Goal: Task Accomplishment & Management: Complete application form

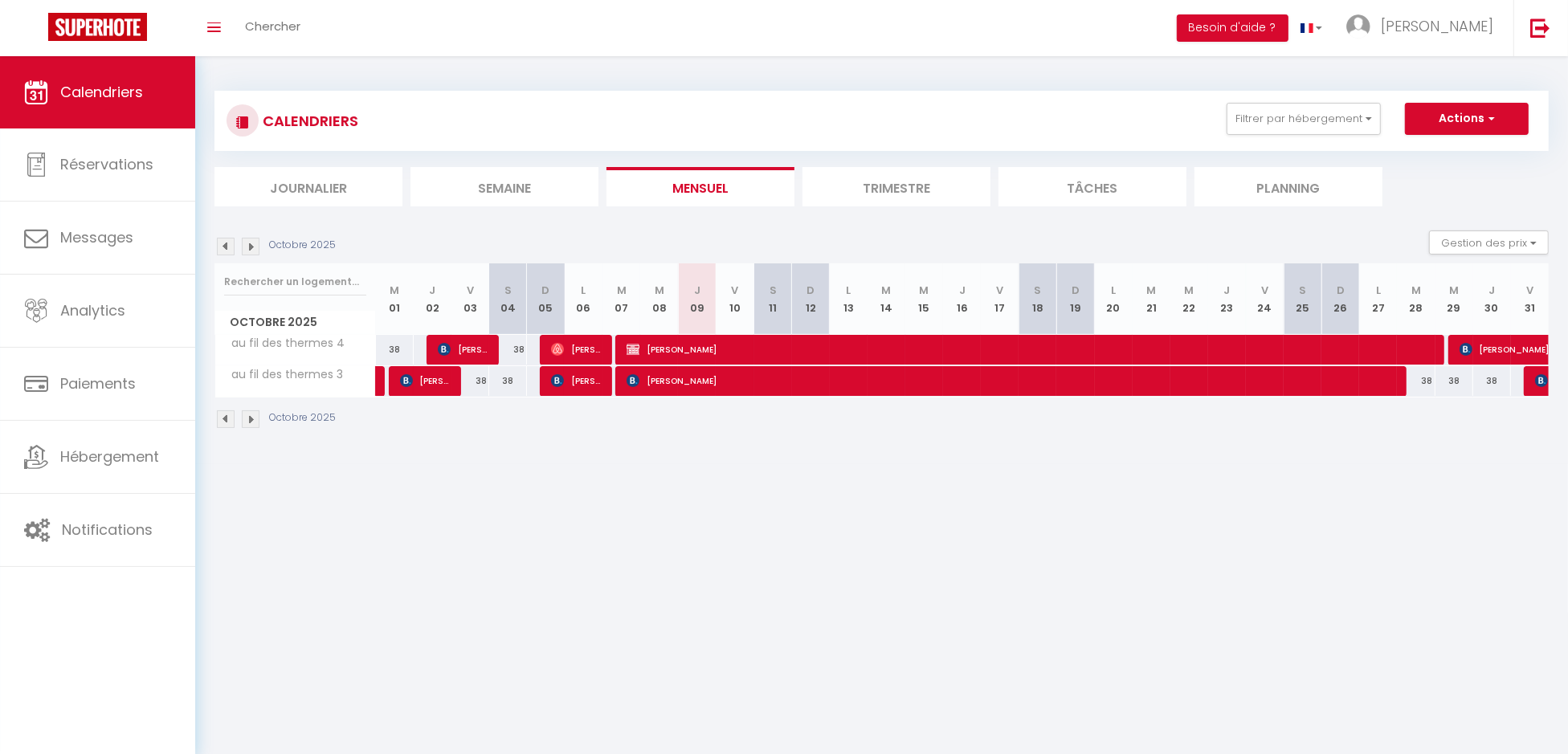
click at [250, 248] on img at bounding box center [251, 246] width 18 height 18
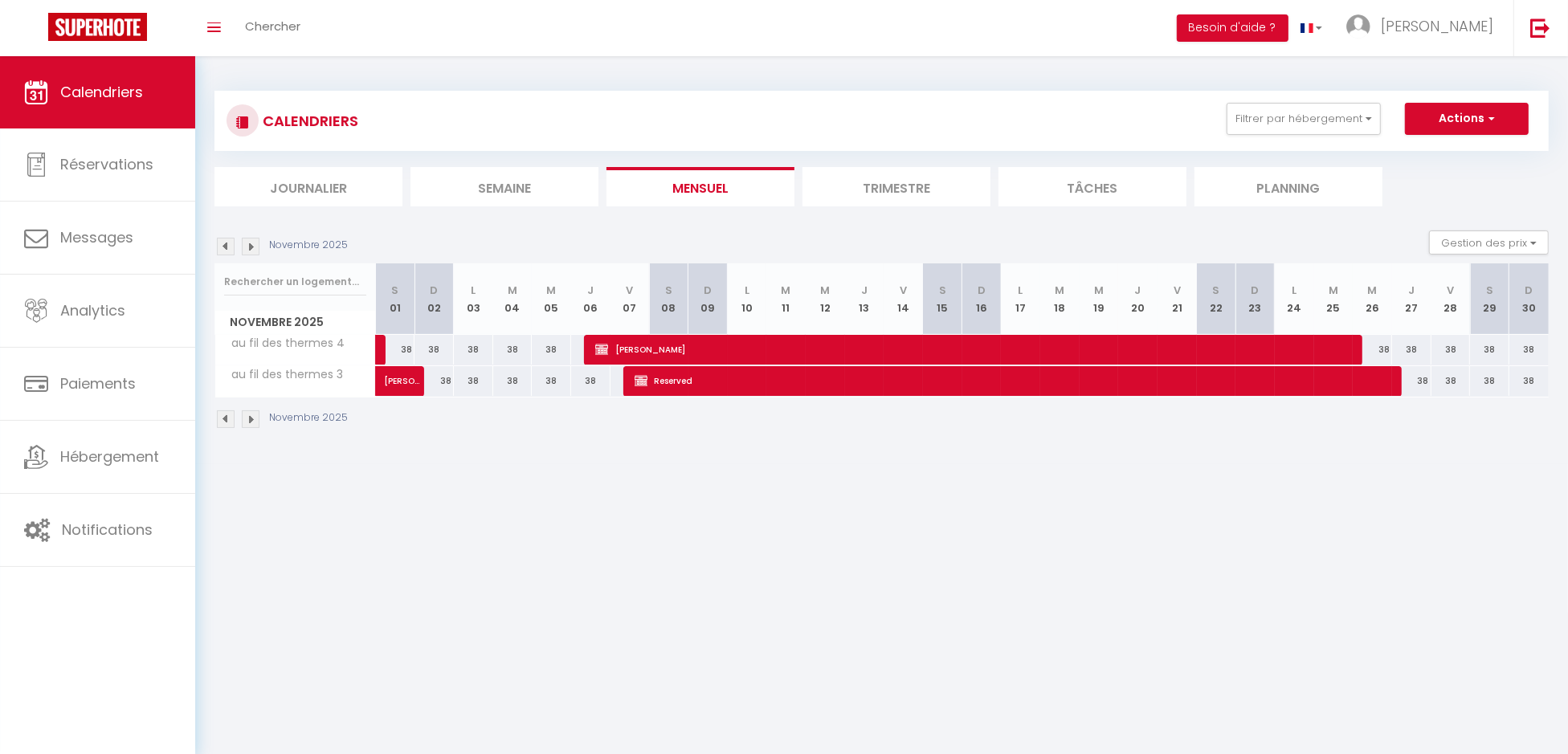
click at [251, 244] on img at bounding box center [251, 246] width 18 height 18
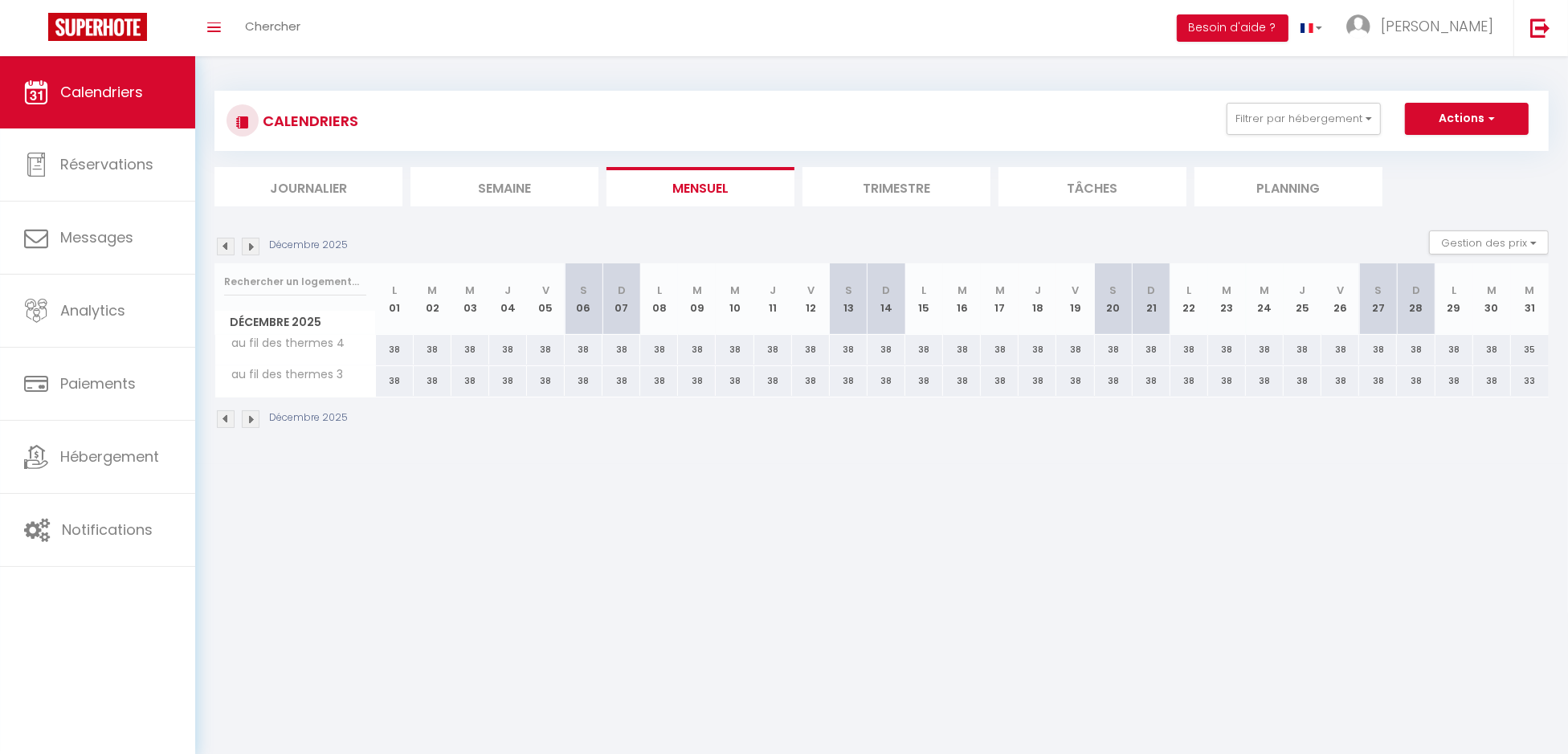
click at [251, 244] on img at bounding box center [251, 246] width 18 height 18
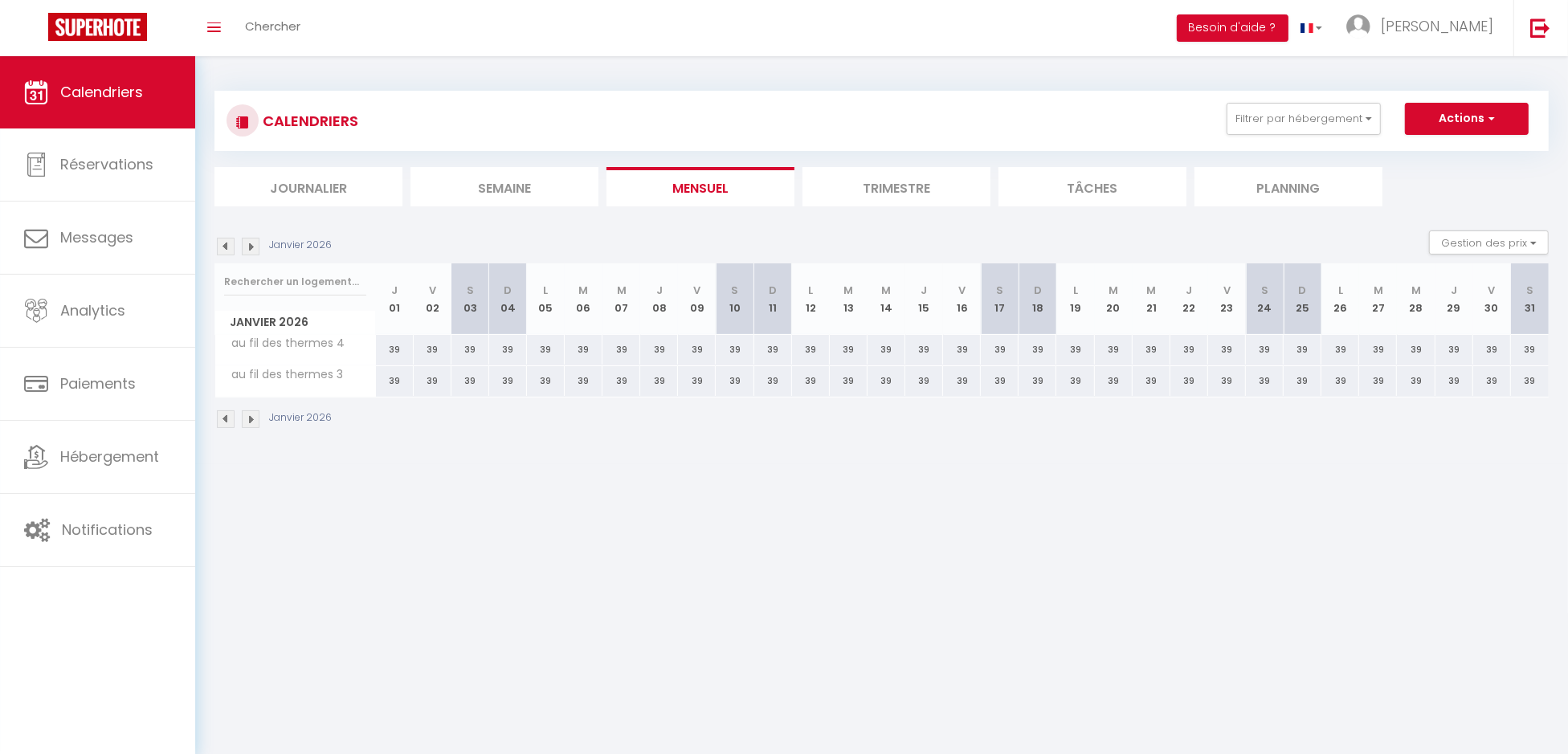
click at [251, 244] on img at bounding box center [251, 246] width 18 height 18
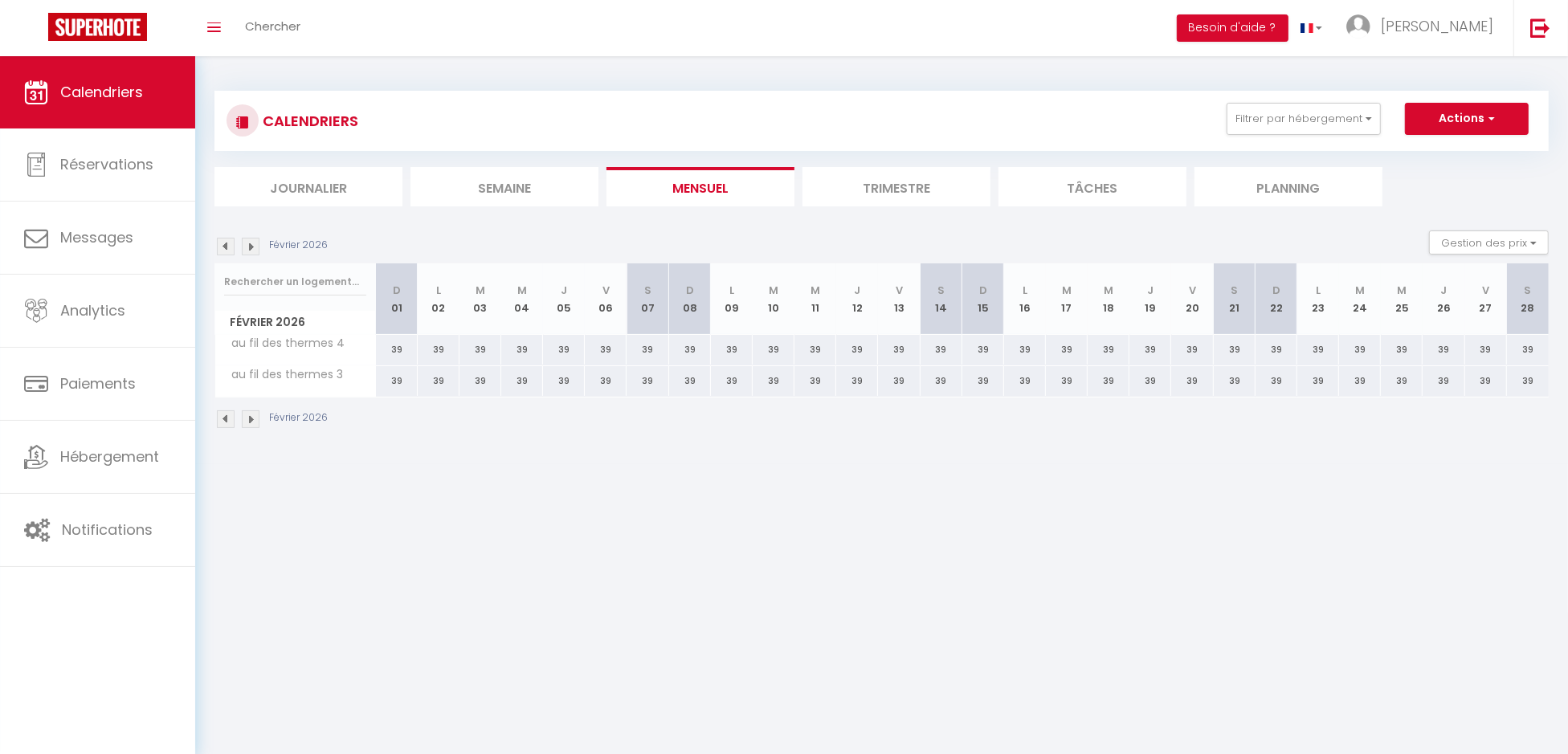
click at [251, 244] on img at bounding box center [251, 246] width 18 height 18
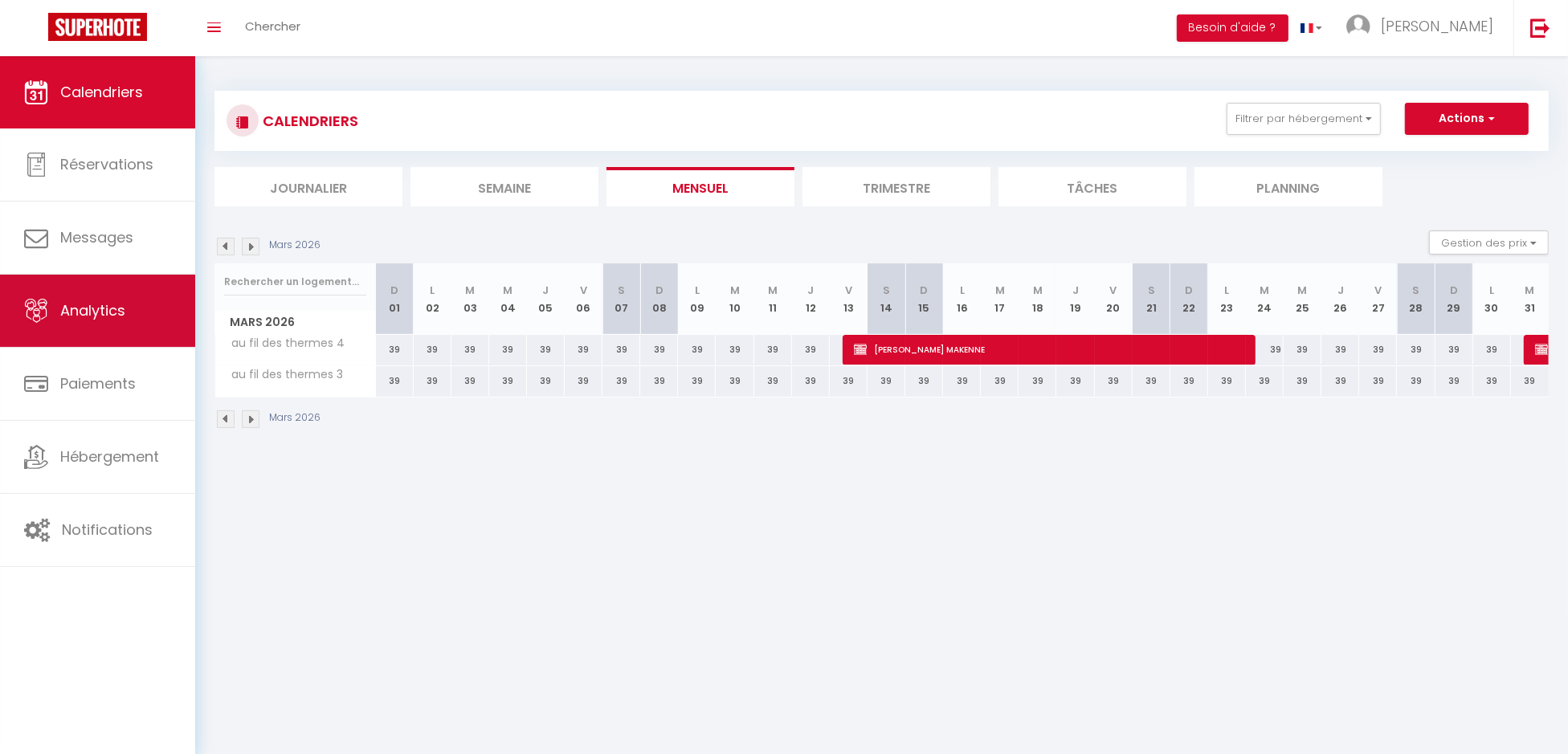
click at [106, 328] on link "Analytics" at bounding box center [97, 311] width 195 height 72
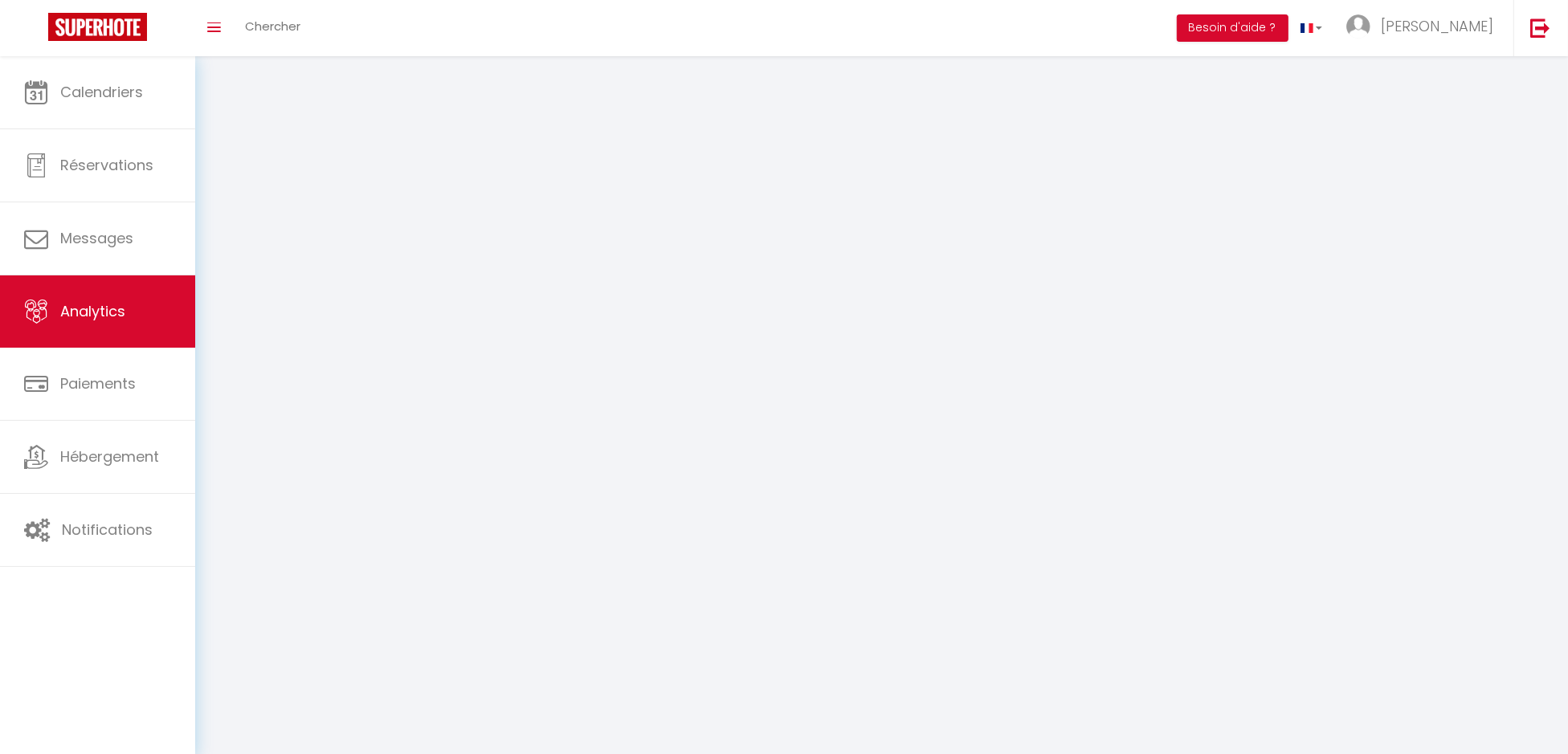
select select "2025"
select select "10"
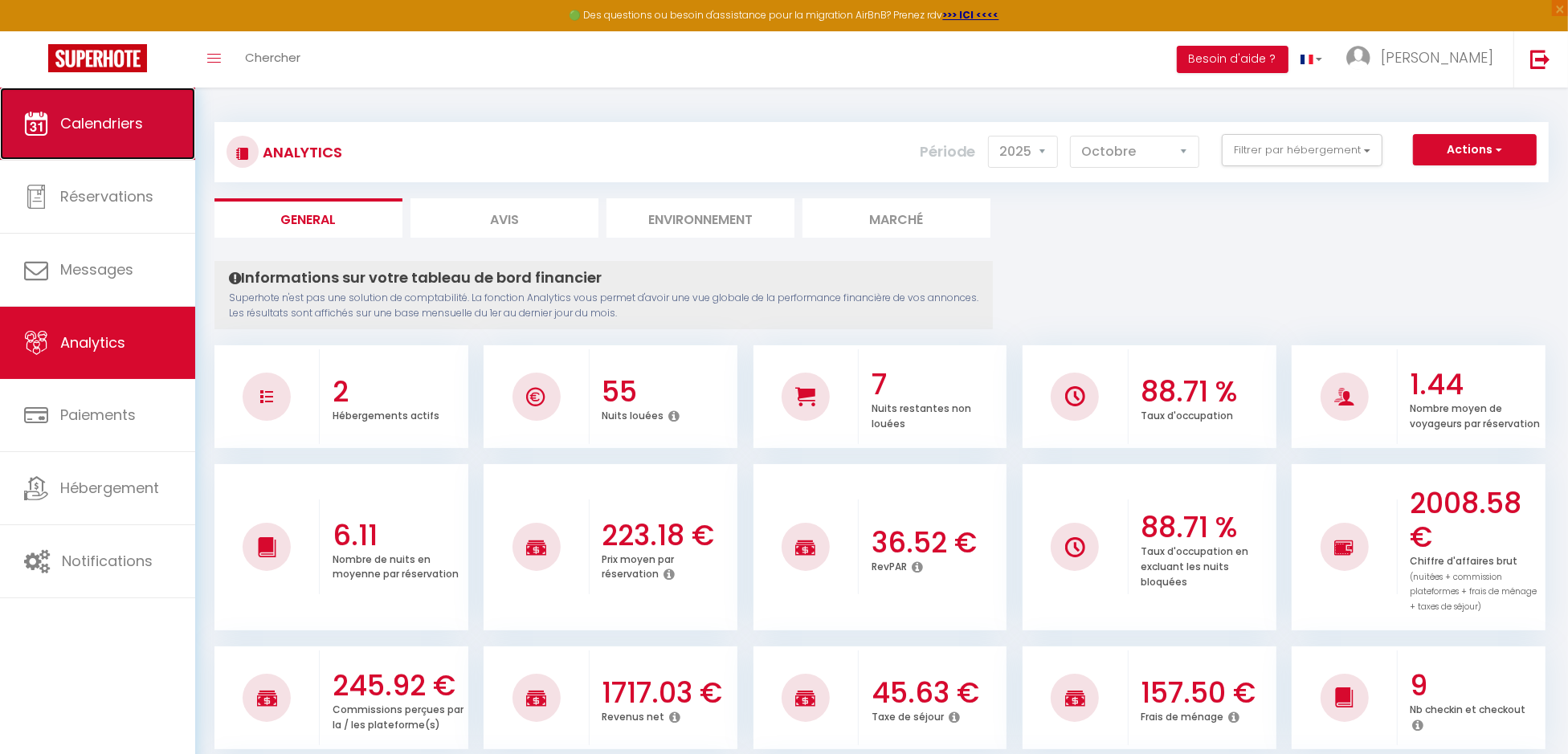
click at [82, 133] on span "Calendriers" at bounding box center [102, 122] width 83 height 20
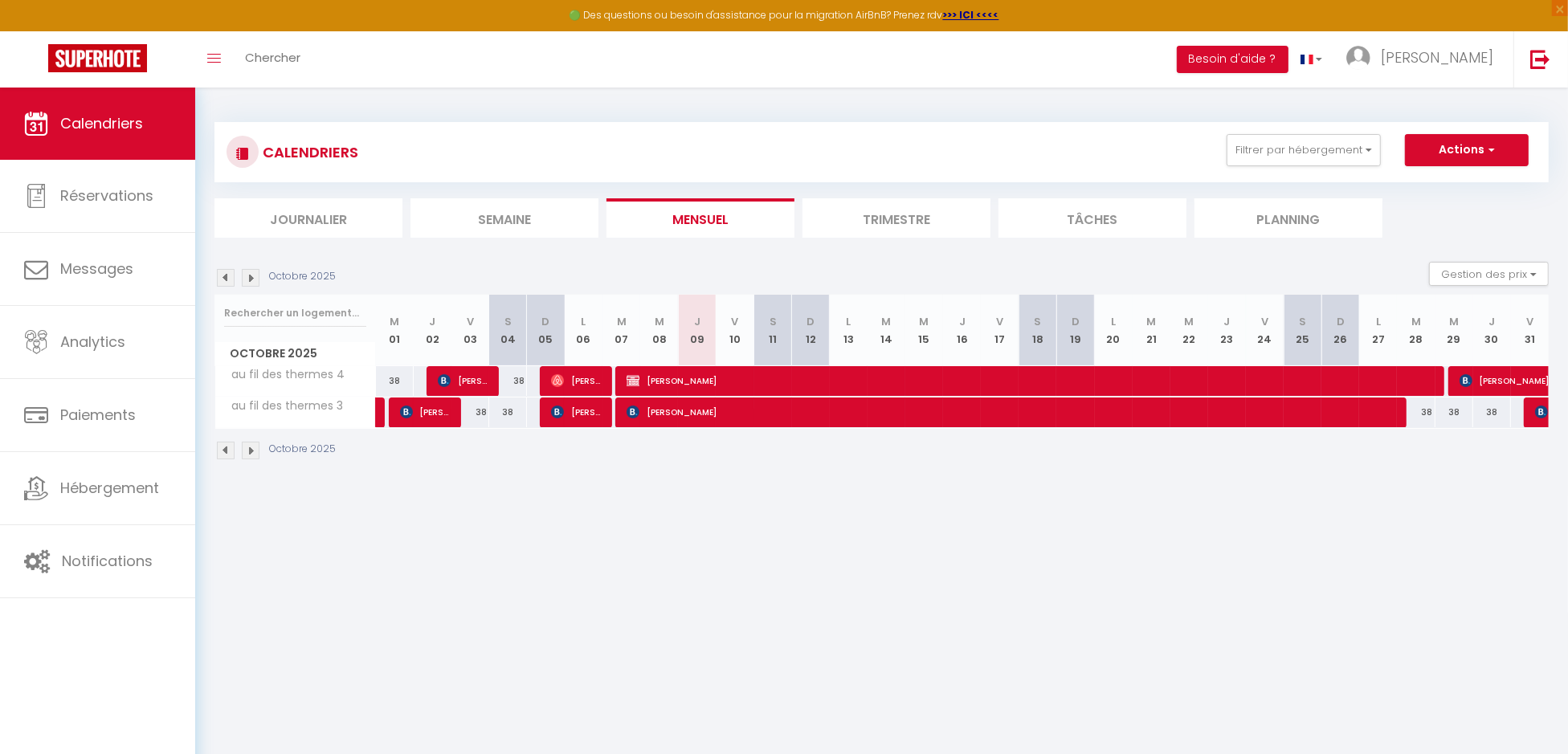
click at [251, 277] on img at bounding box center [251, 277] width 18 height 18
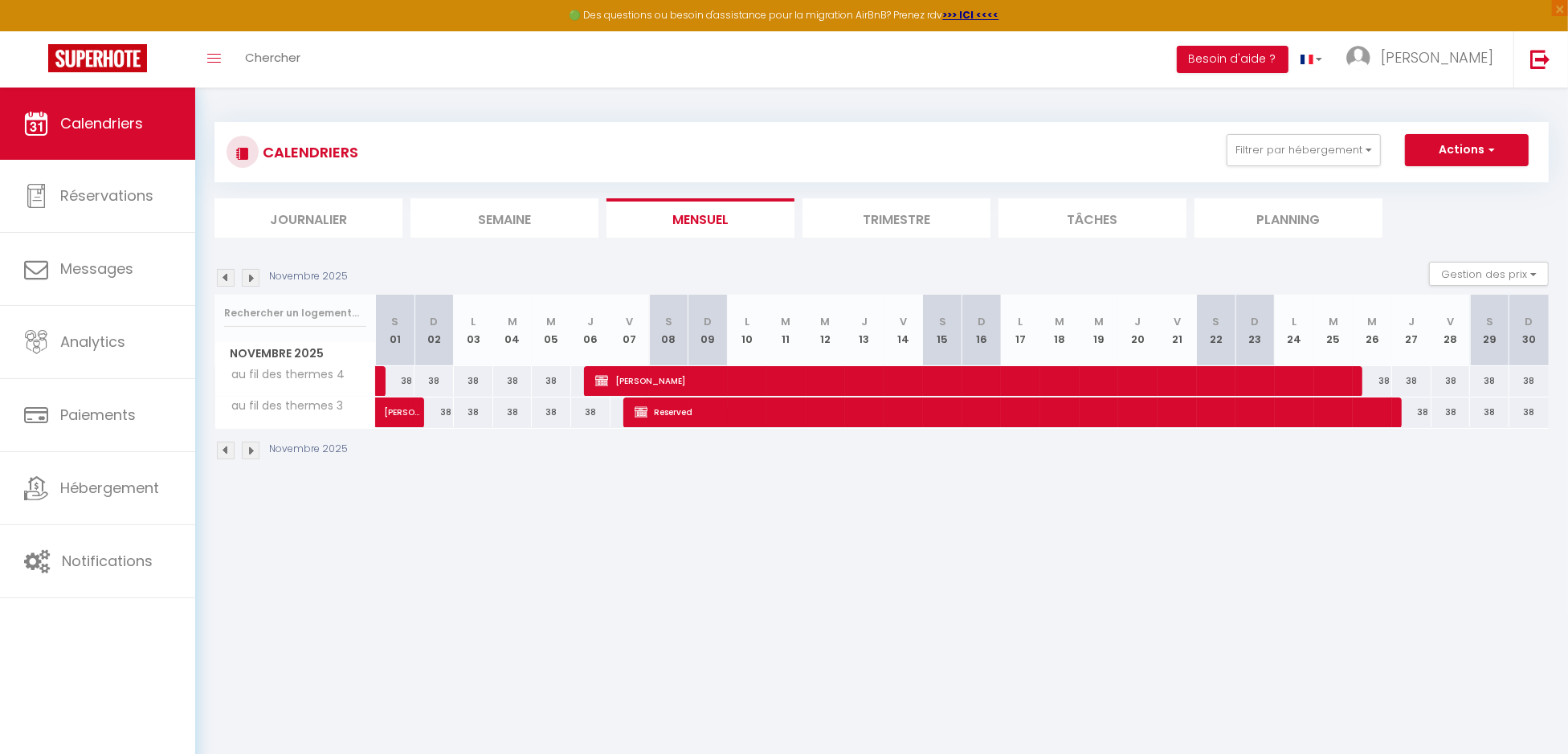
click at [251, 277] on img at bounding box center [251, 277] width 18 height 18
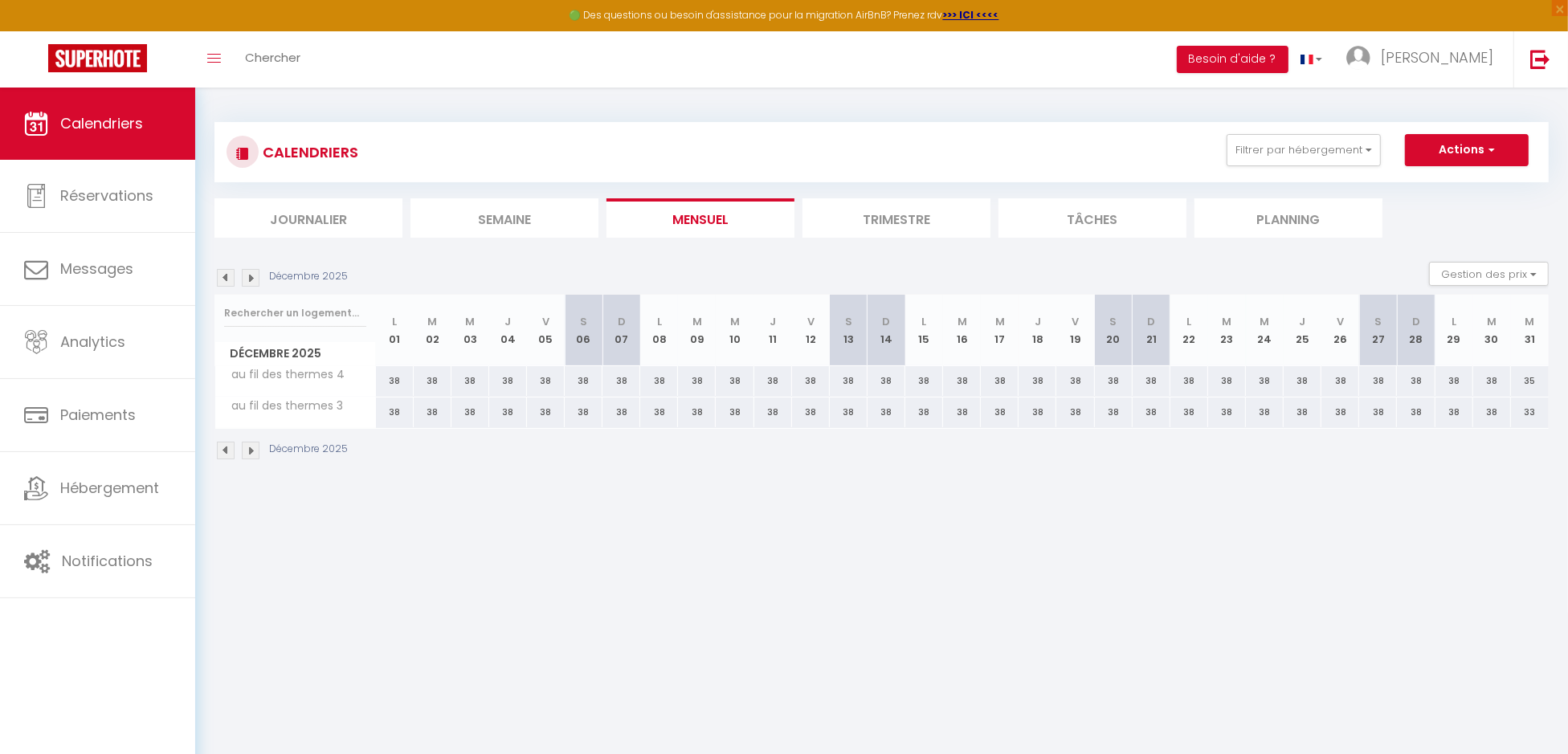
click at [251, 277] on img at bounding box center [251, 277] width 18 height 18
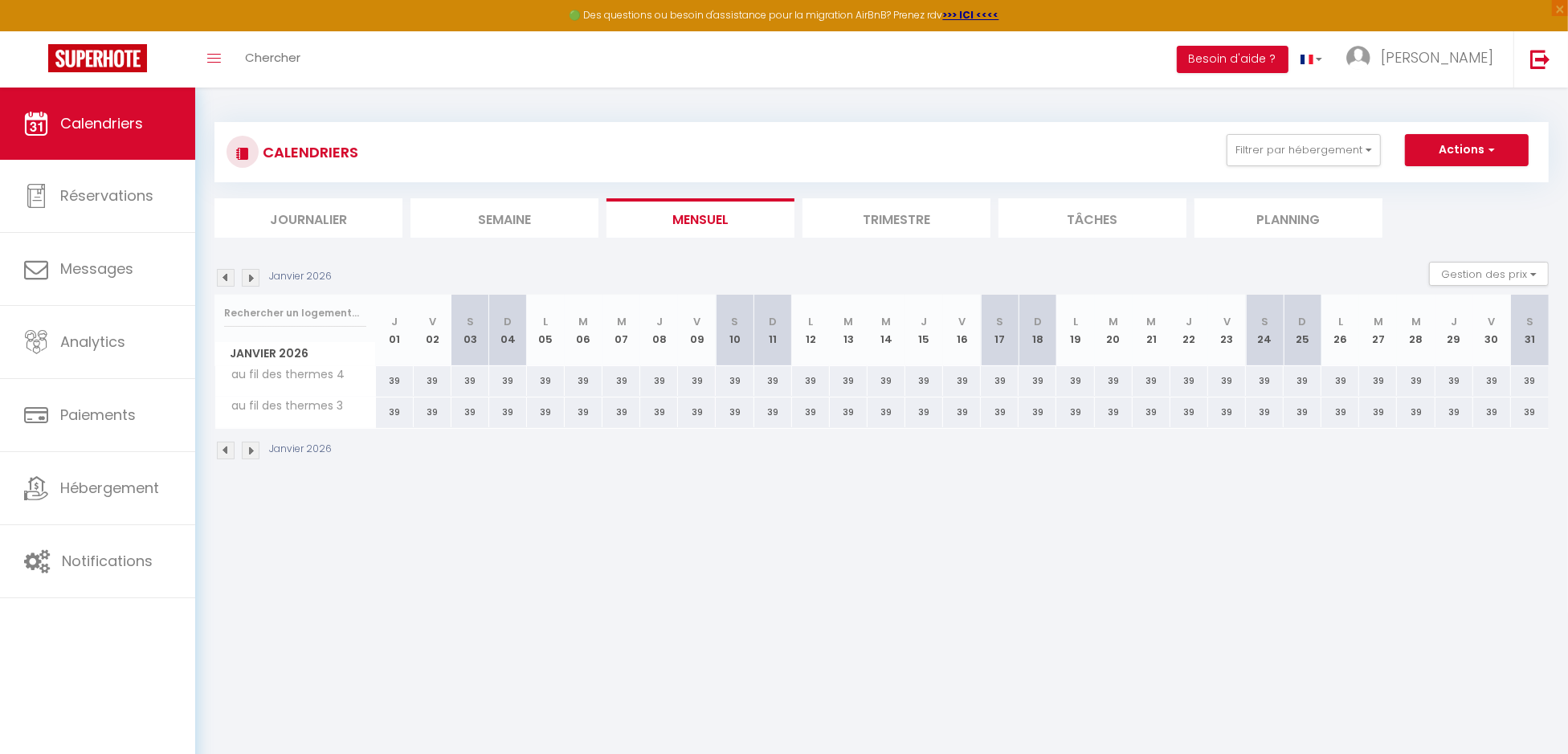
click at [251, 277] on img at bounding box center [251, 277] width 18 height 18
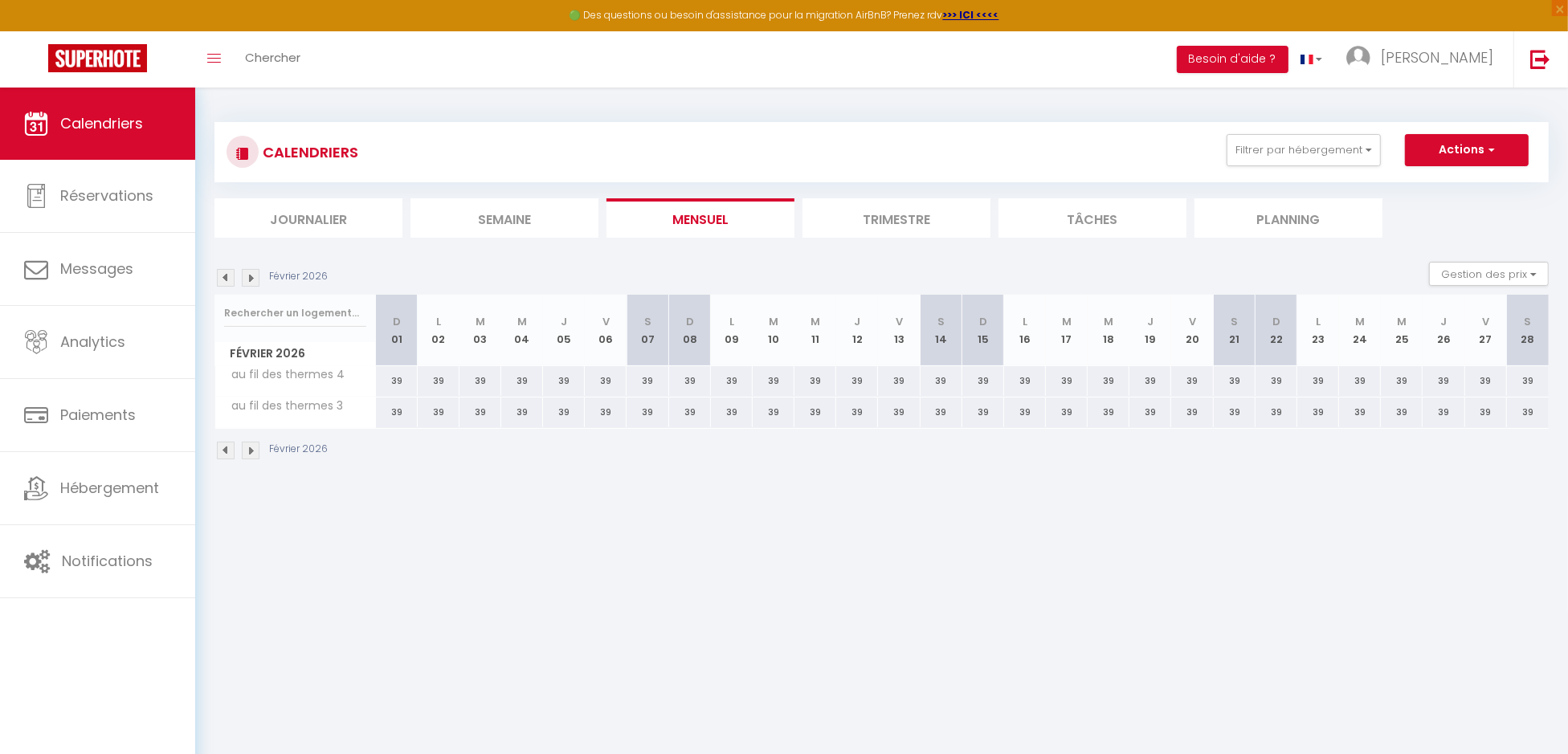
click at [251, 277] on img at bounding box center [251, 277] width 18 height 18
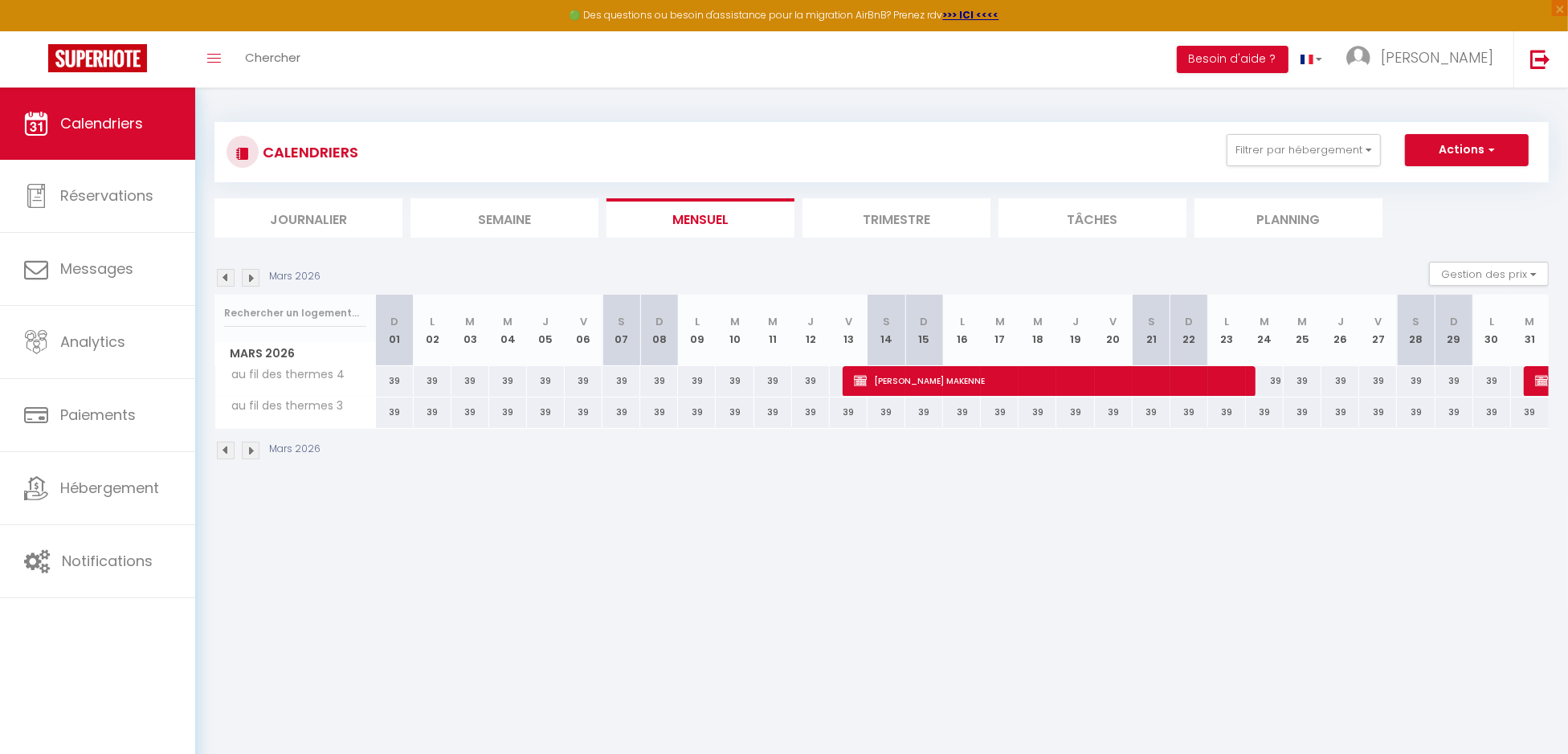
drag, startPoint x: 1269, startPoint y: 414, endPoint x: 1154, endPoint y: 415, distance: 115.0
click at [1154, 415] on tr "au fil des thermes 3 39 39 39 39 39 39 39 39 39 39 39" at bounding box center [883, 412] width 1334 height 31
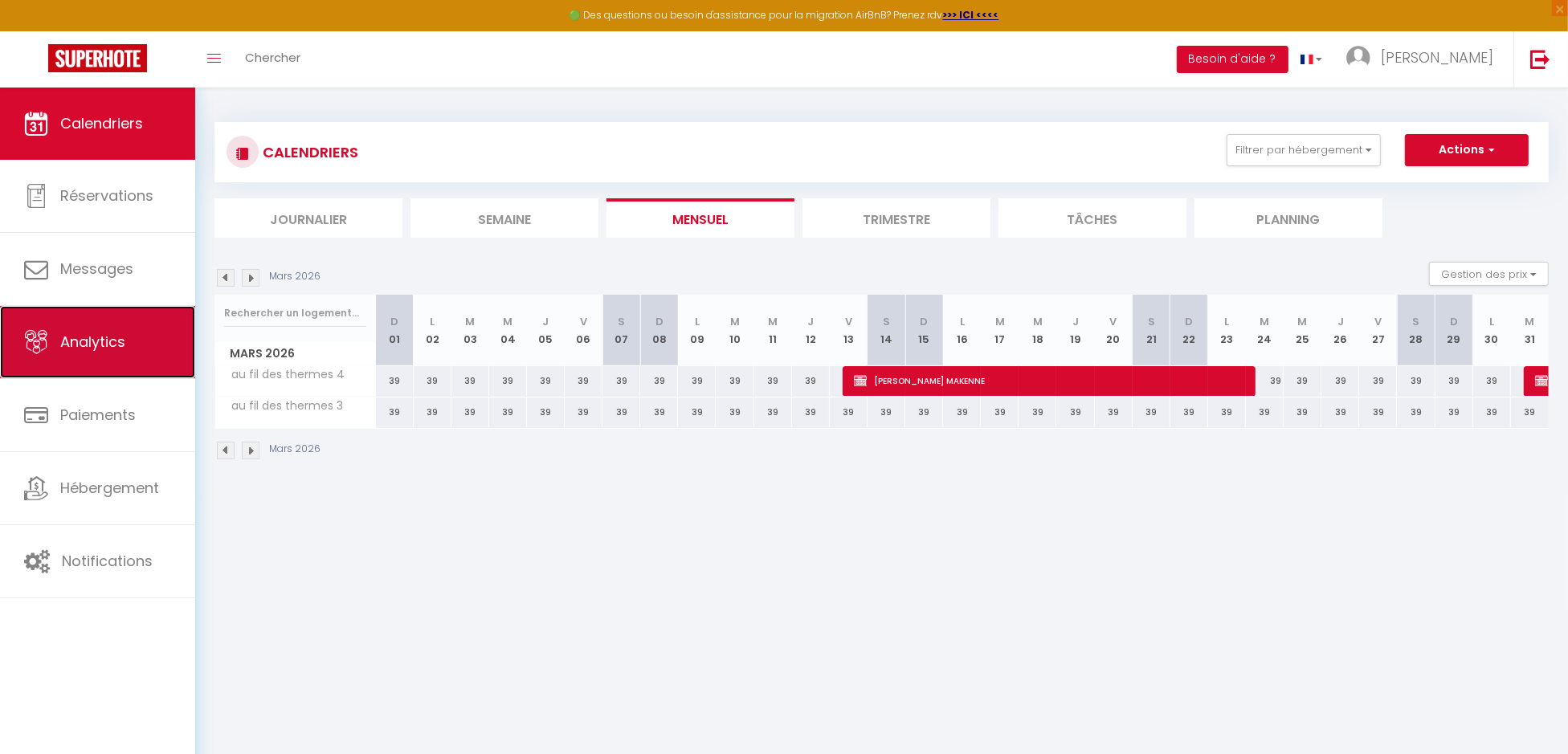
click at [119, 348] on span "Analytics" at bounding box center [92, 341] width 65 height 20
select select "2025"
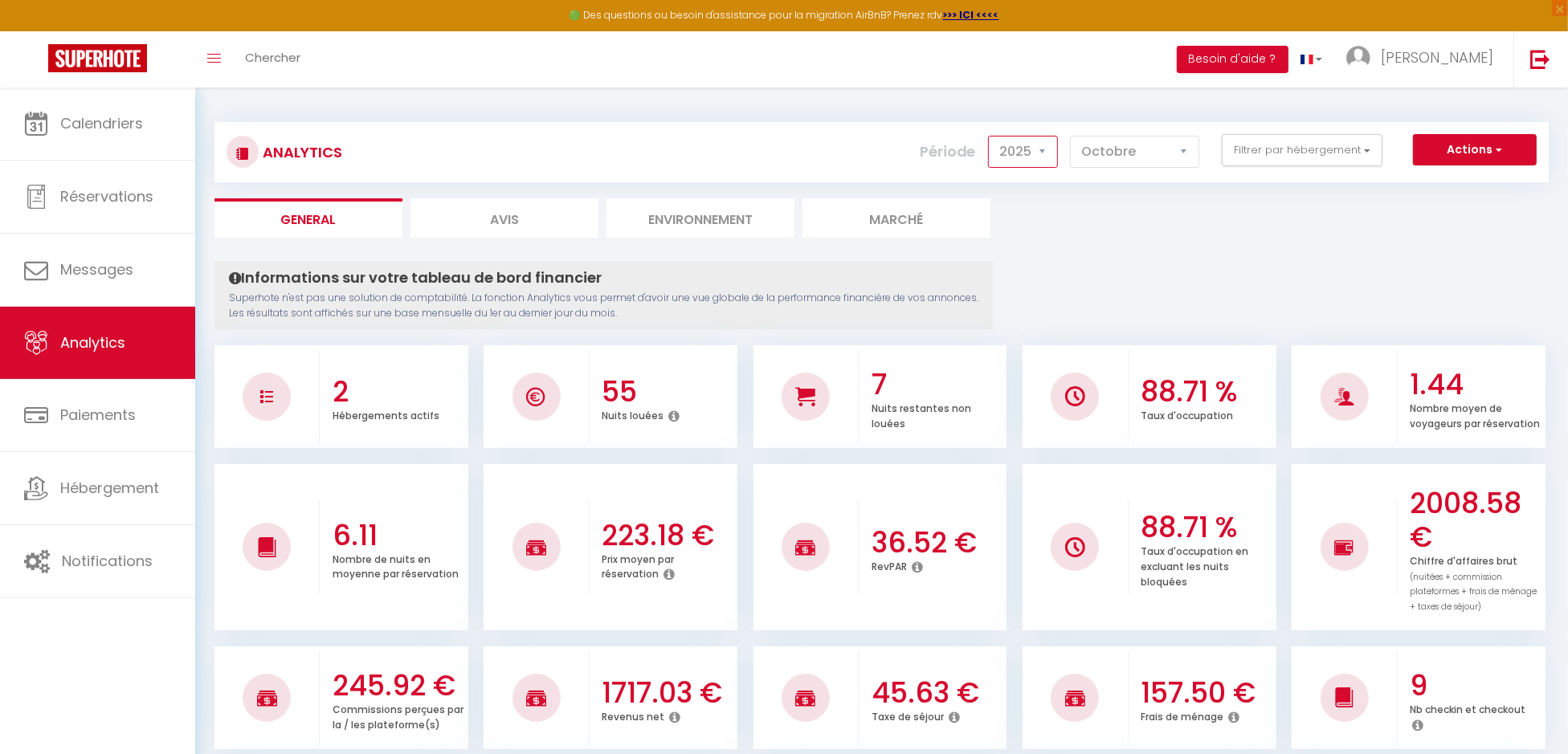
click at [1046, 153] on select "2014 2015 2016 2017 2018 2019 2020 2021 2022 2023 2024 2025 2026 2027" at bounding box center [1022, 151] width 70 height 32
click at [992, 135] on select "2014 2015 2016 2017 2018 2019 2020 2021 2022 2023 2024 2025 2026 2027" at bounding box center [1022, 151] width 70 height 32
click at [1187, 155] on select "[PERSON_NAME] Mars [PERSON_NAME] Juin Juillet Août Septembre Octobre Novembre D…" at bounding box center [1134, 151] width 129 height 32
select select "11"
click at [1072, 135] on select "[PERSON_NAME] Mars [PERSON_NAME] Juin Juillet Août Septembre Octobre Novembre D…" at bounding box center [1134, 151] width 129 height 32
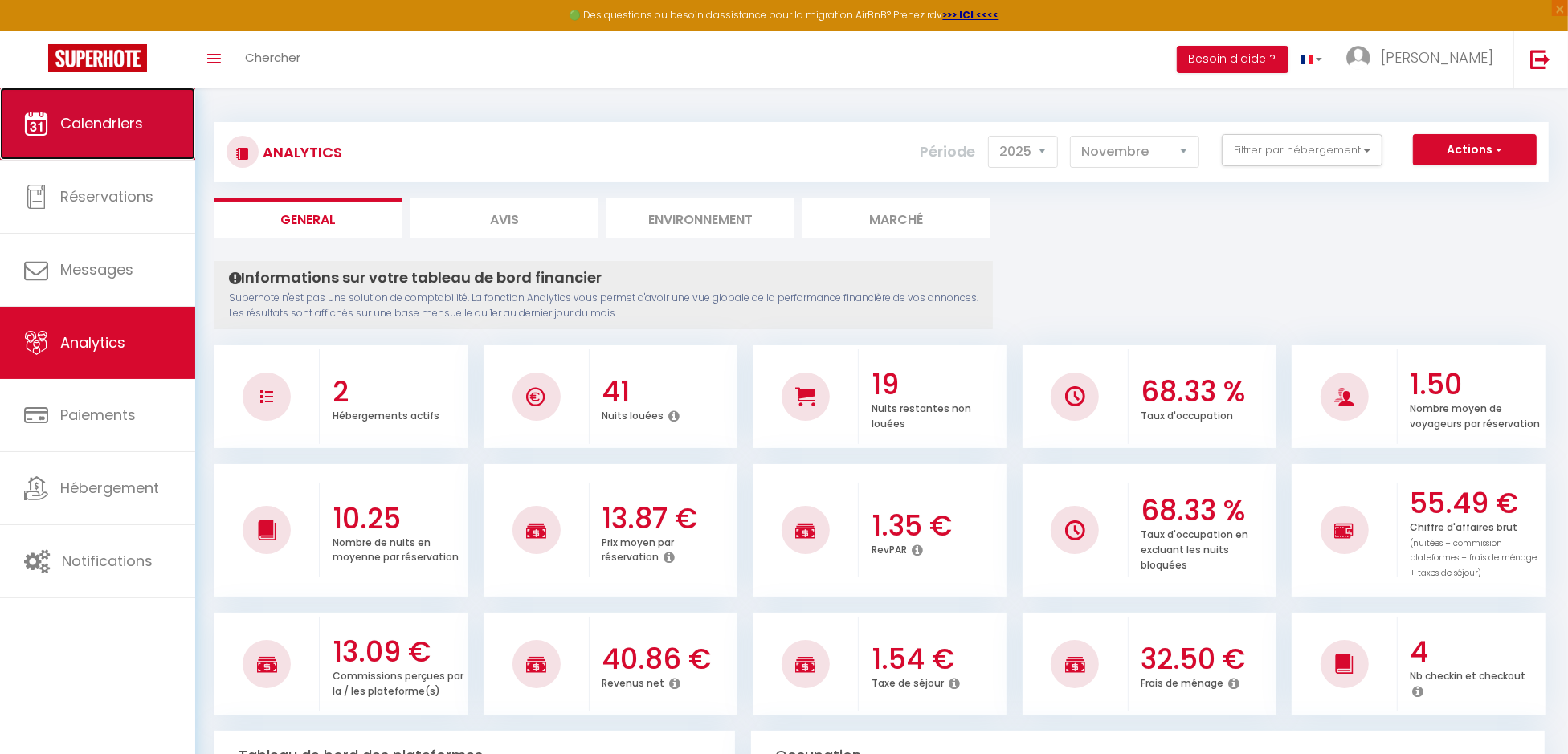
click at [174, 129] on link "Calendriers" at bounding box center [97, 124] width 195 height 72
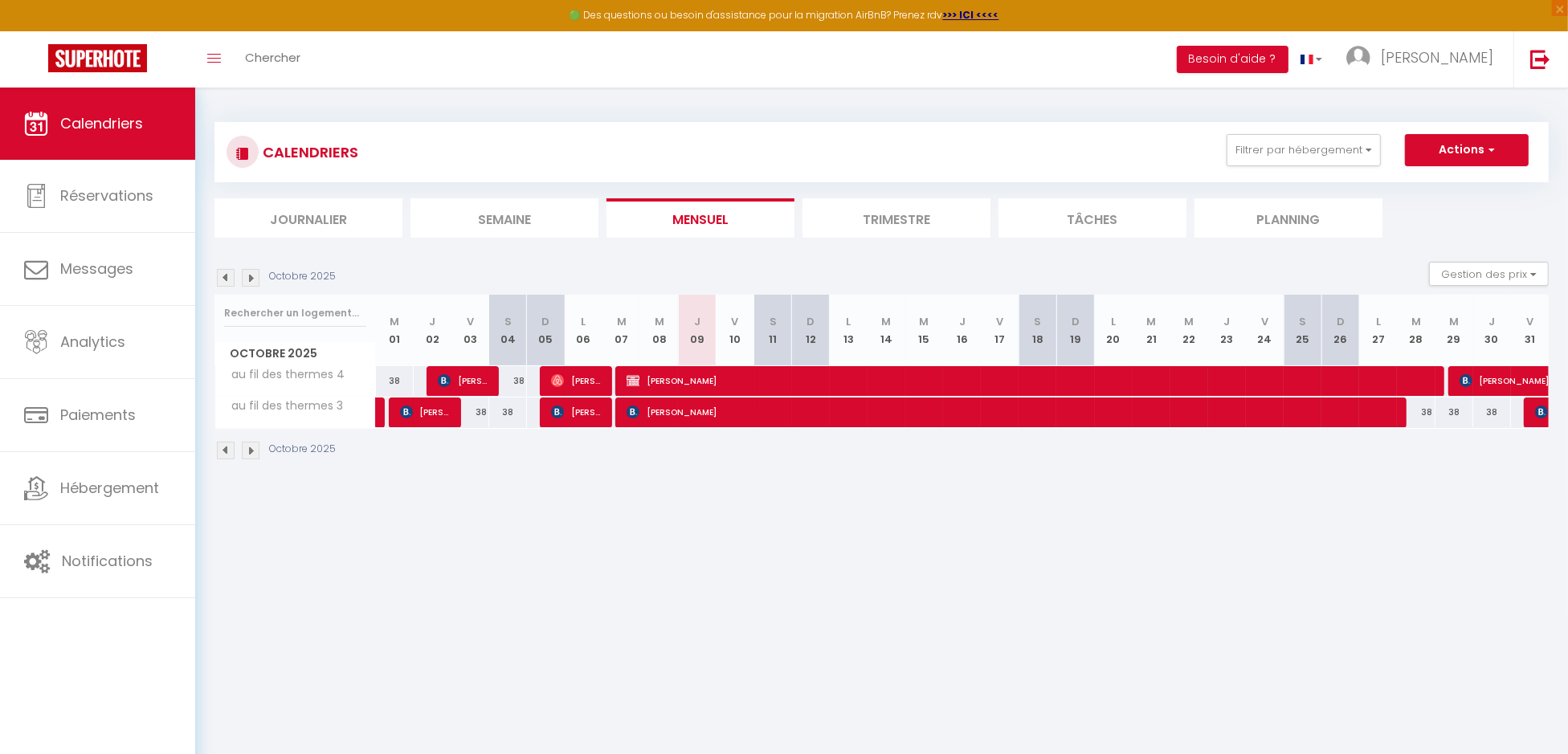
click at [251, 276] on img at bounding box center [251, 277] width 18 height 18
select select
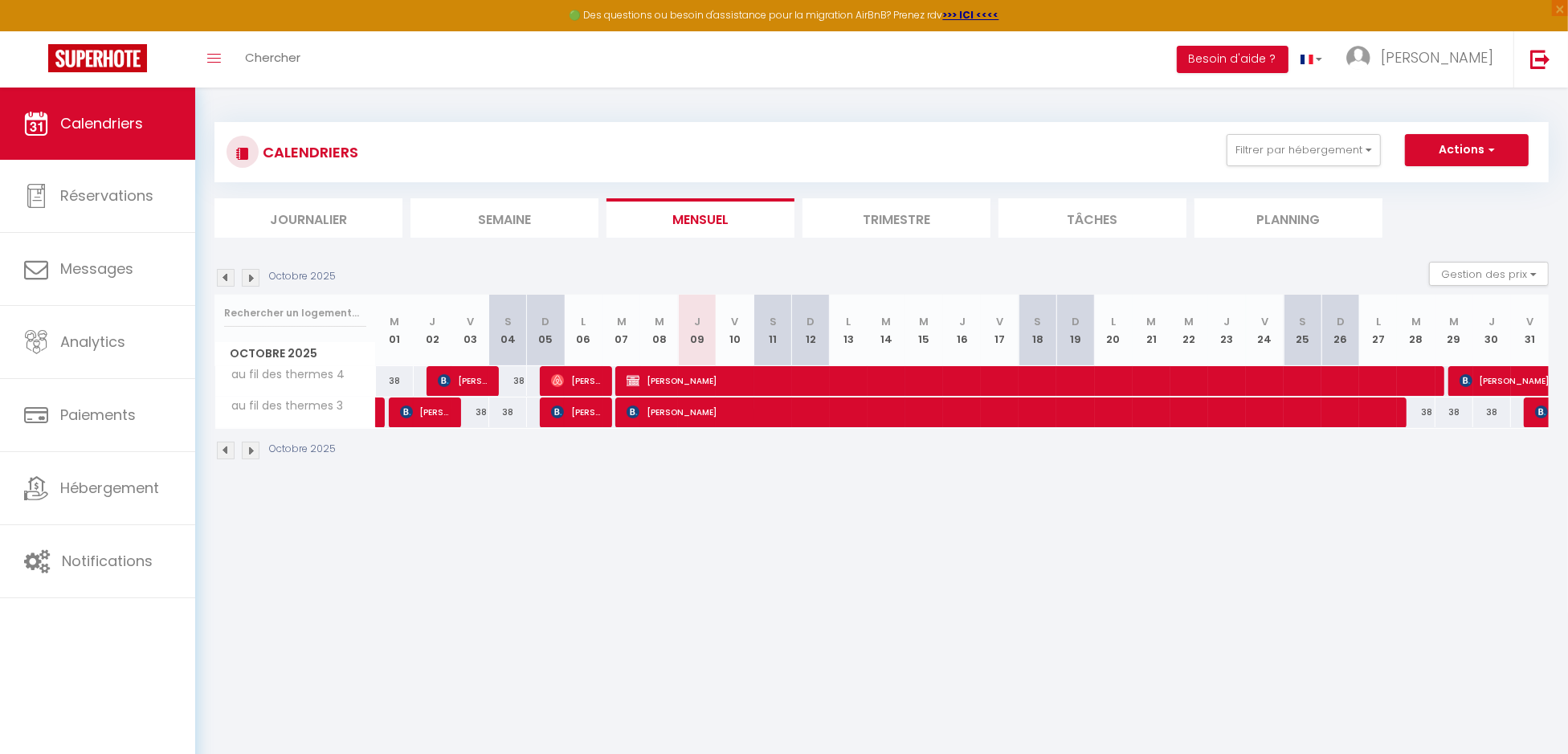
select select
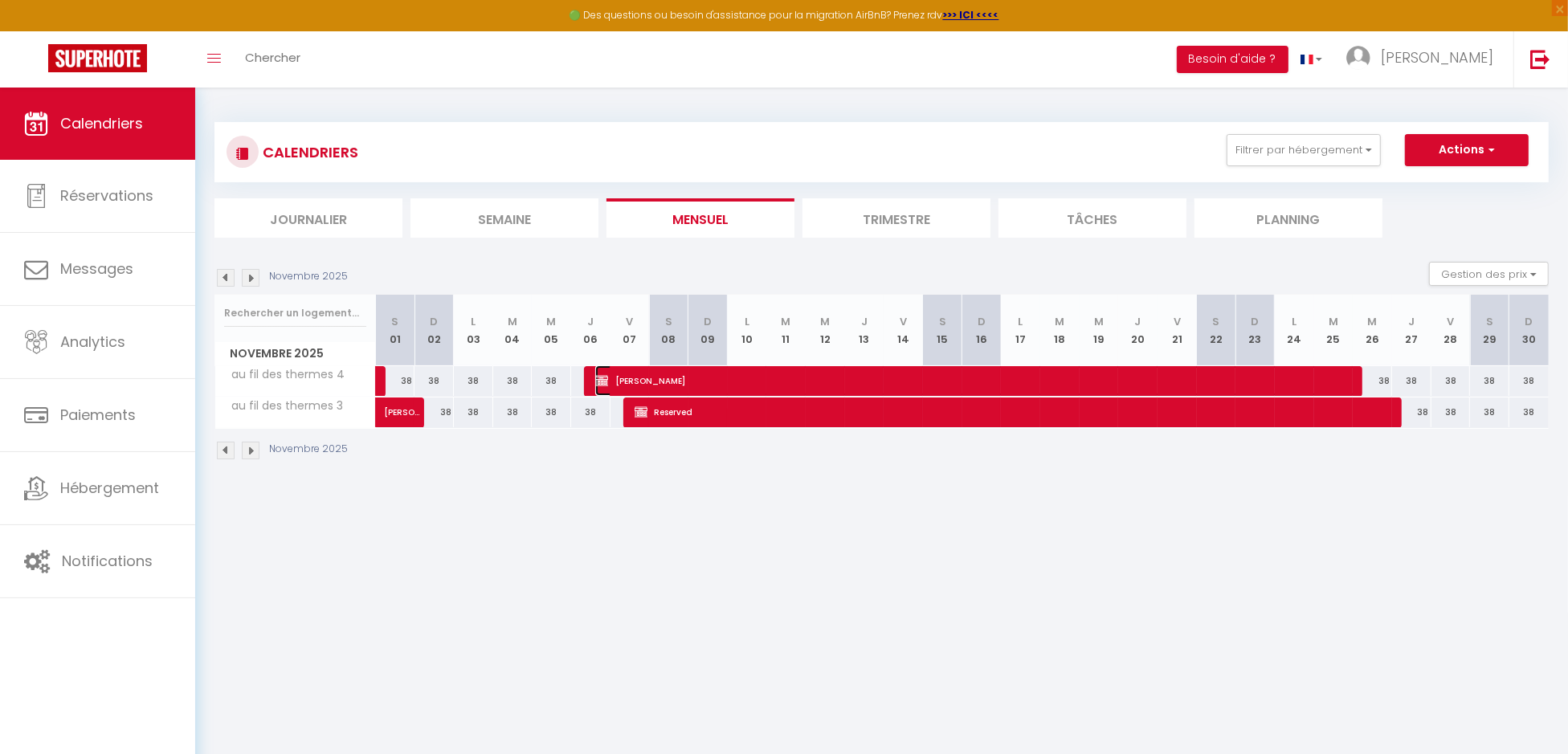
click at [628, 377] on span "[PERSON_NAME]" at bounding box center [976, 380] width 761 height 30
select select "OK"
select select "KO"
select select "1"
select select "0"
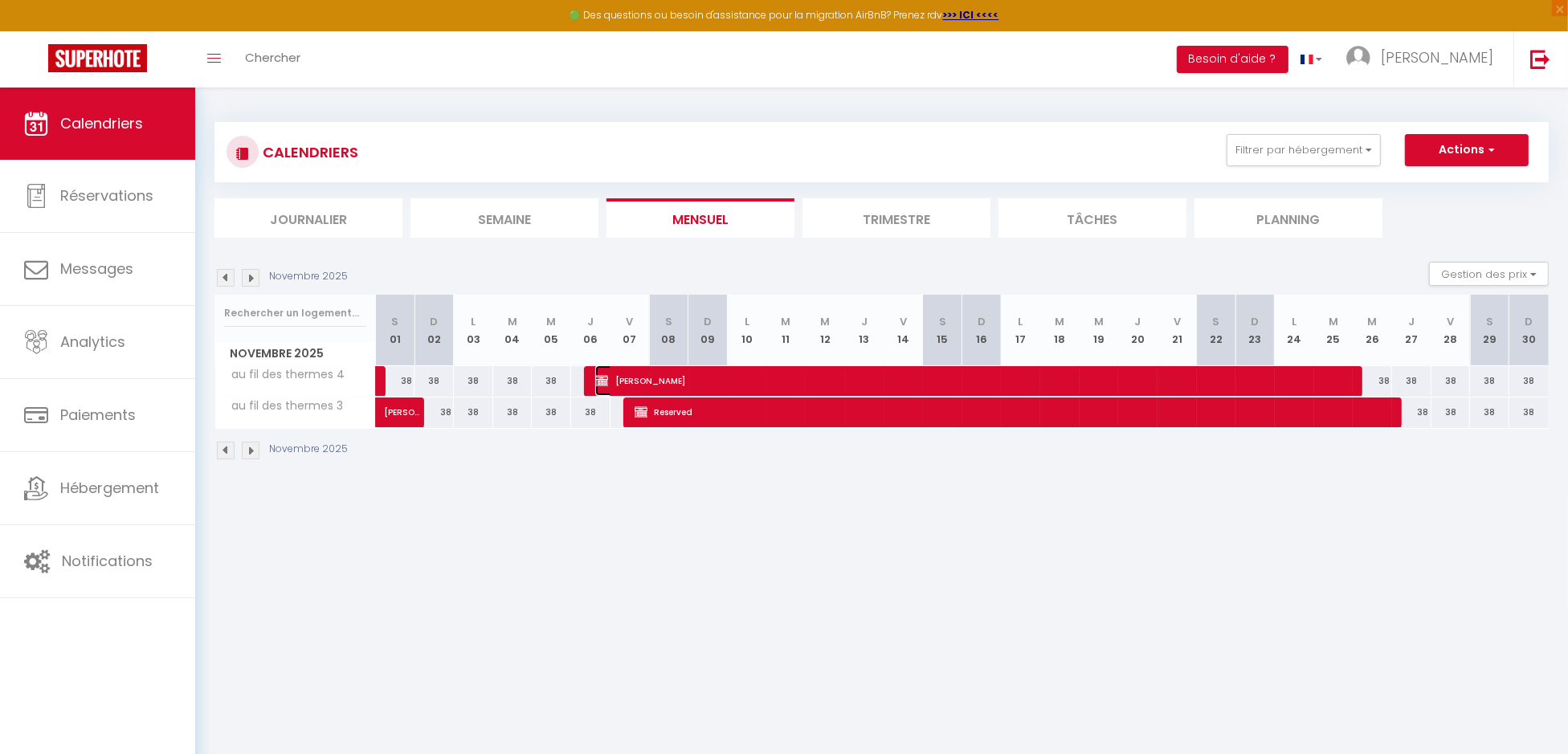
select select "1"
select select
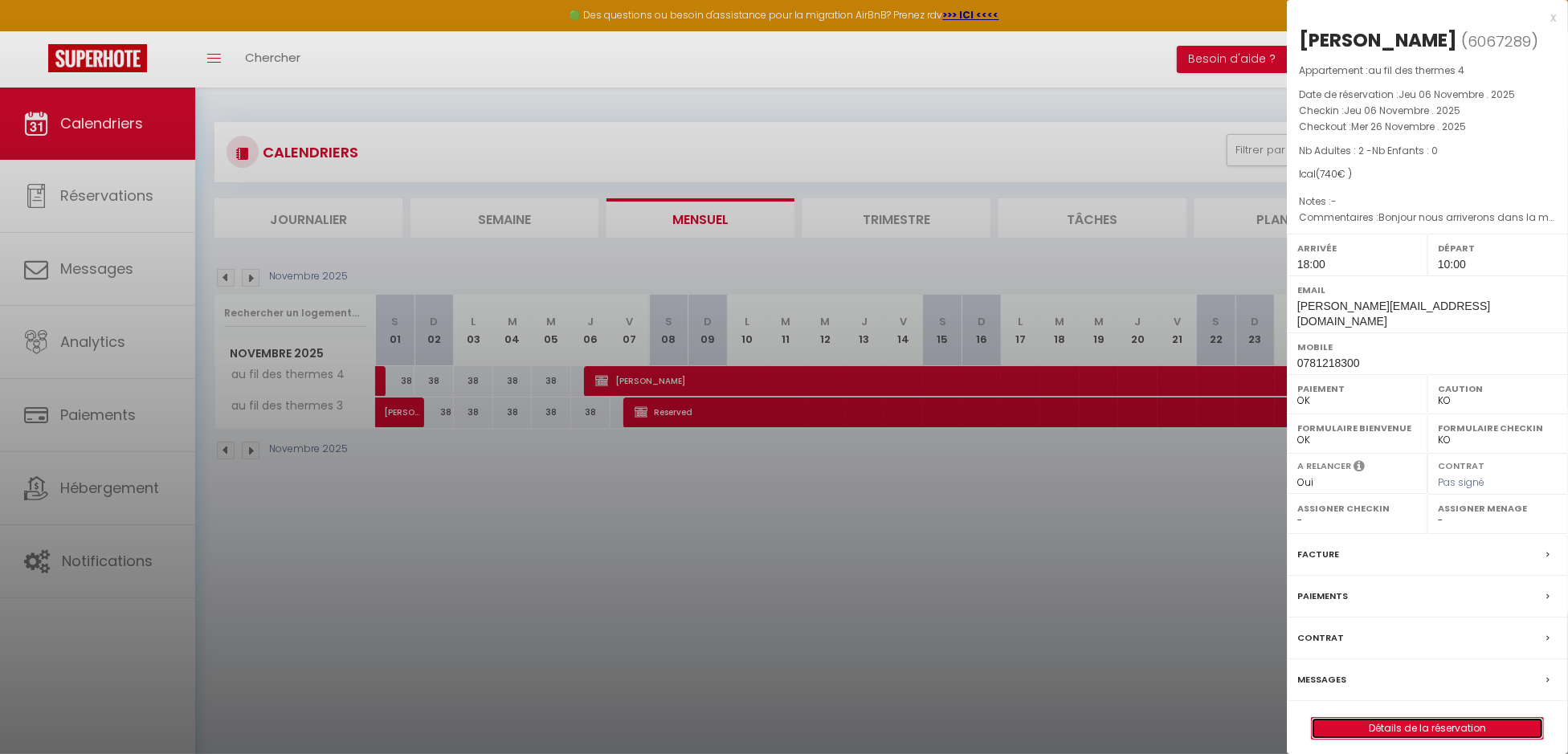
click at [1402, 718] on link "Détails de la réservation" at bounding box center [1427, 728] width 231 height 21
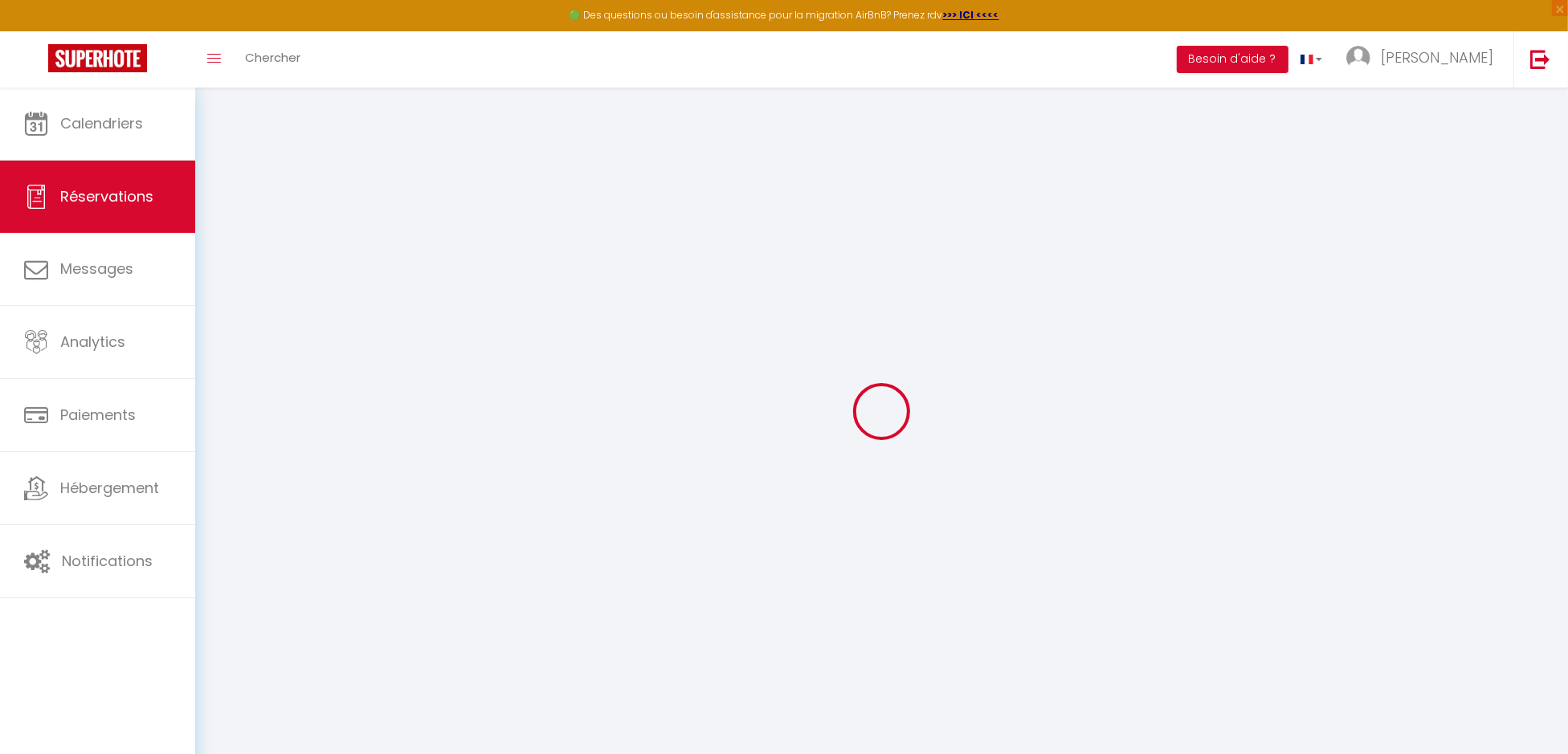
type input "[PERSON_NAME]"
type input "KERSTRESTEL"
type input "[PERSON_NAME][EMAIL_ADDRESS][DOMAIN_NAME]"
type input "0781218300"
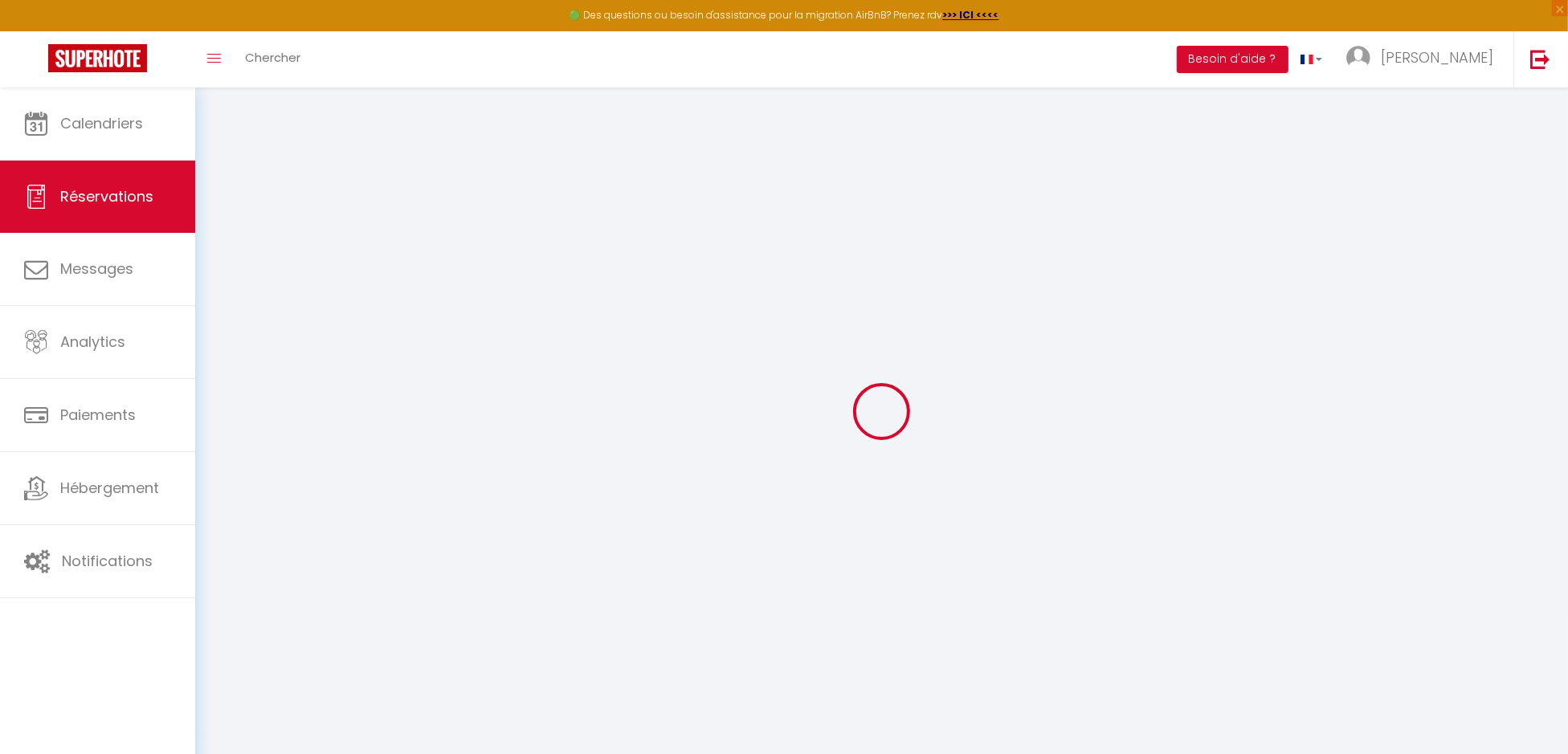
type input "0781218300"
select select
select select "62047"
select select "1"
type input "Jeu 06 Novembre 2025"
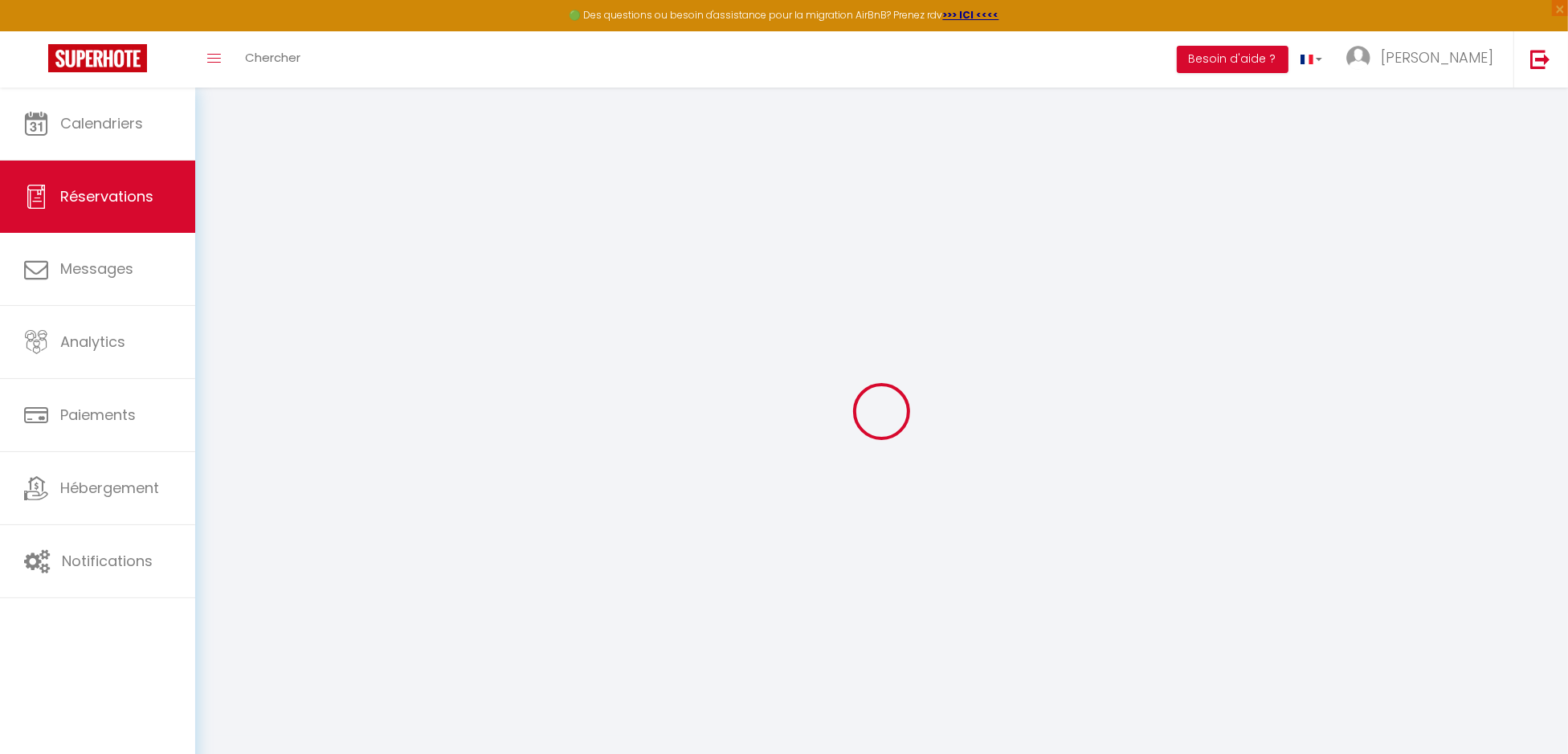
select select
type input "Mer 26 Novembre 2025"
select select
type input "2"
select select "12"
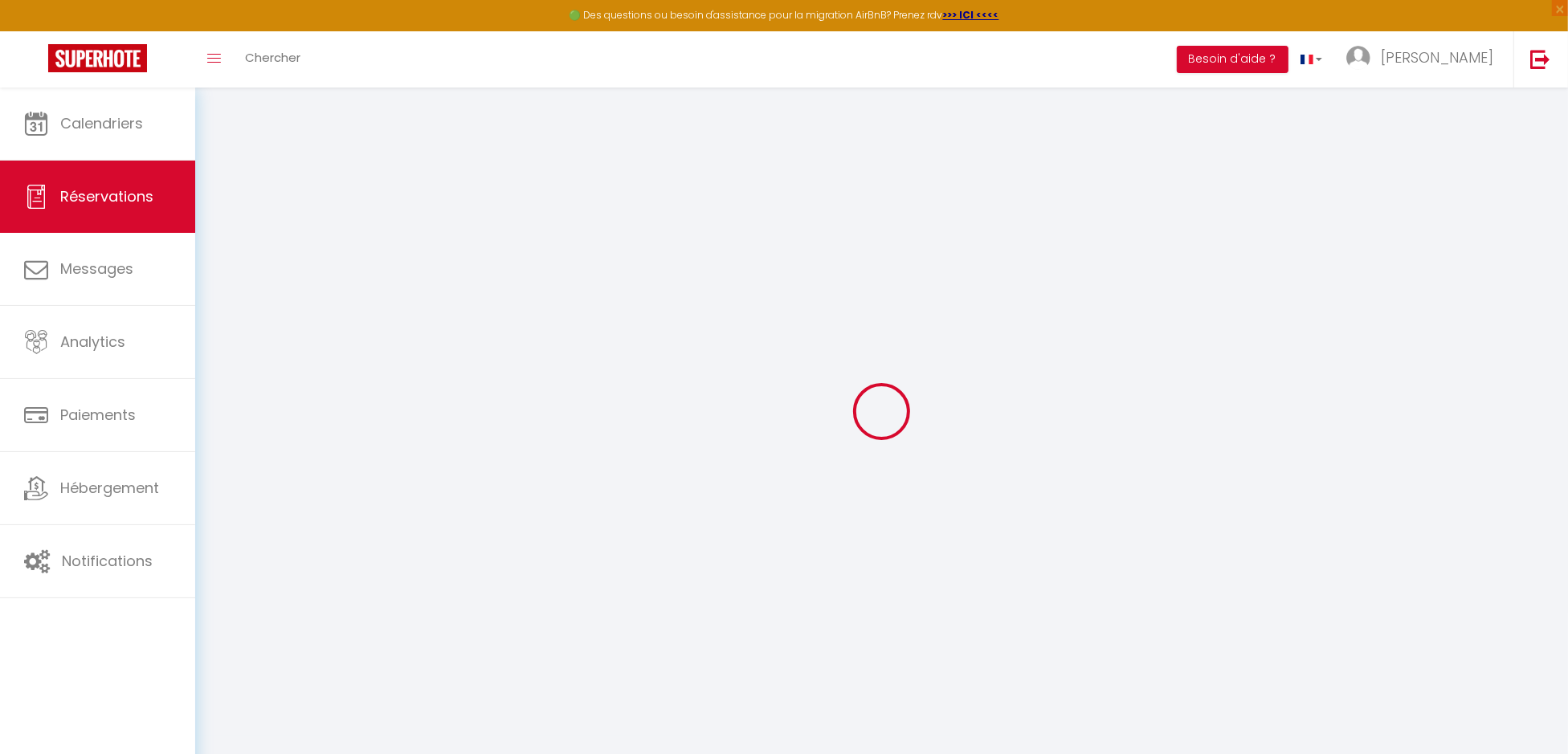
select select
type input "720"
checkbox input "false"
type input "740"
select select "73"
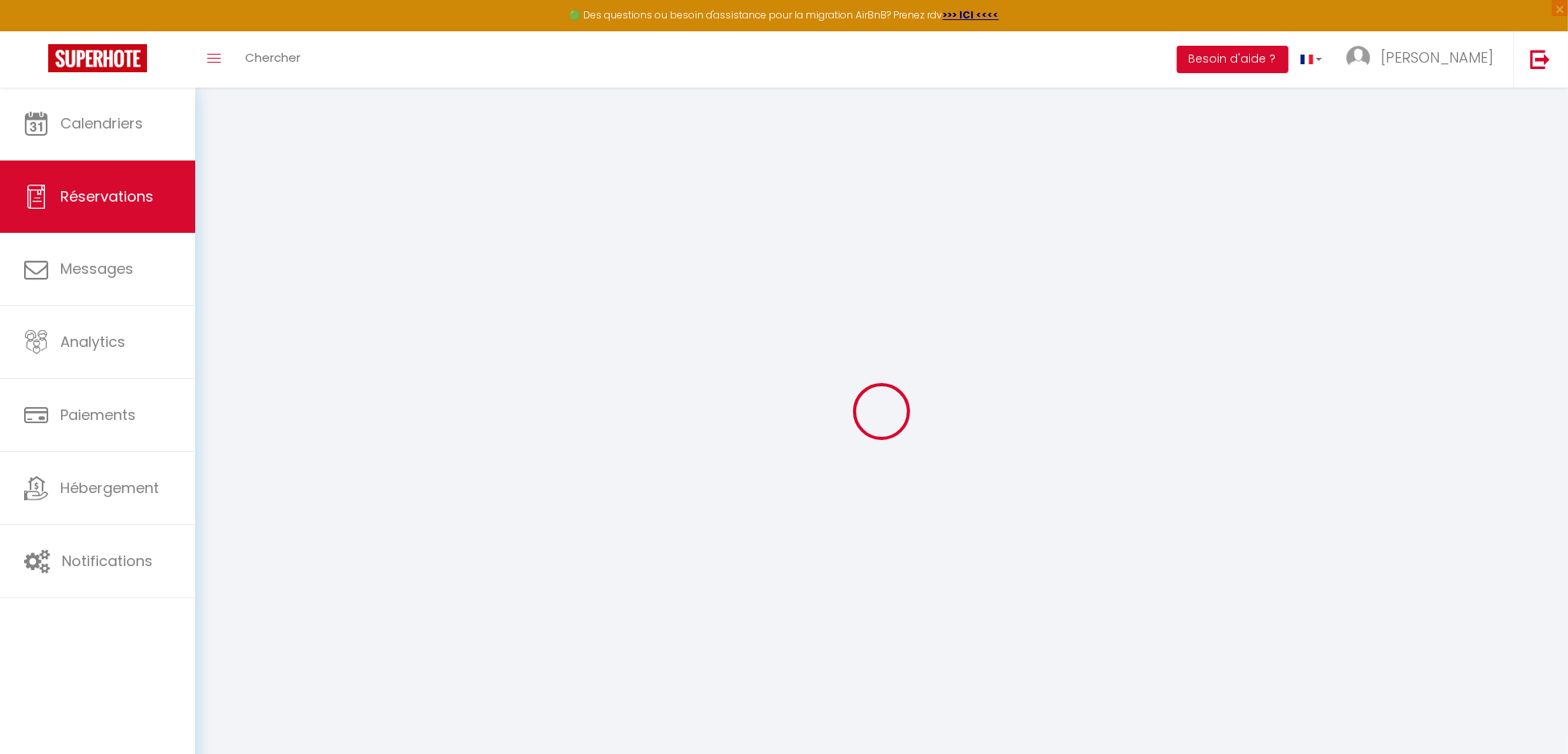
type input "0"
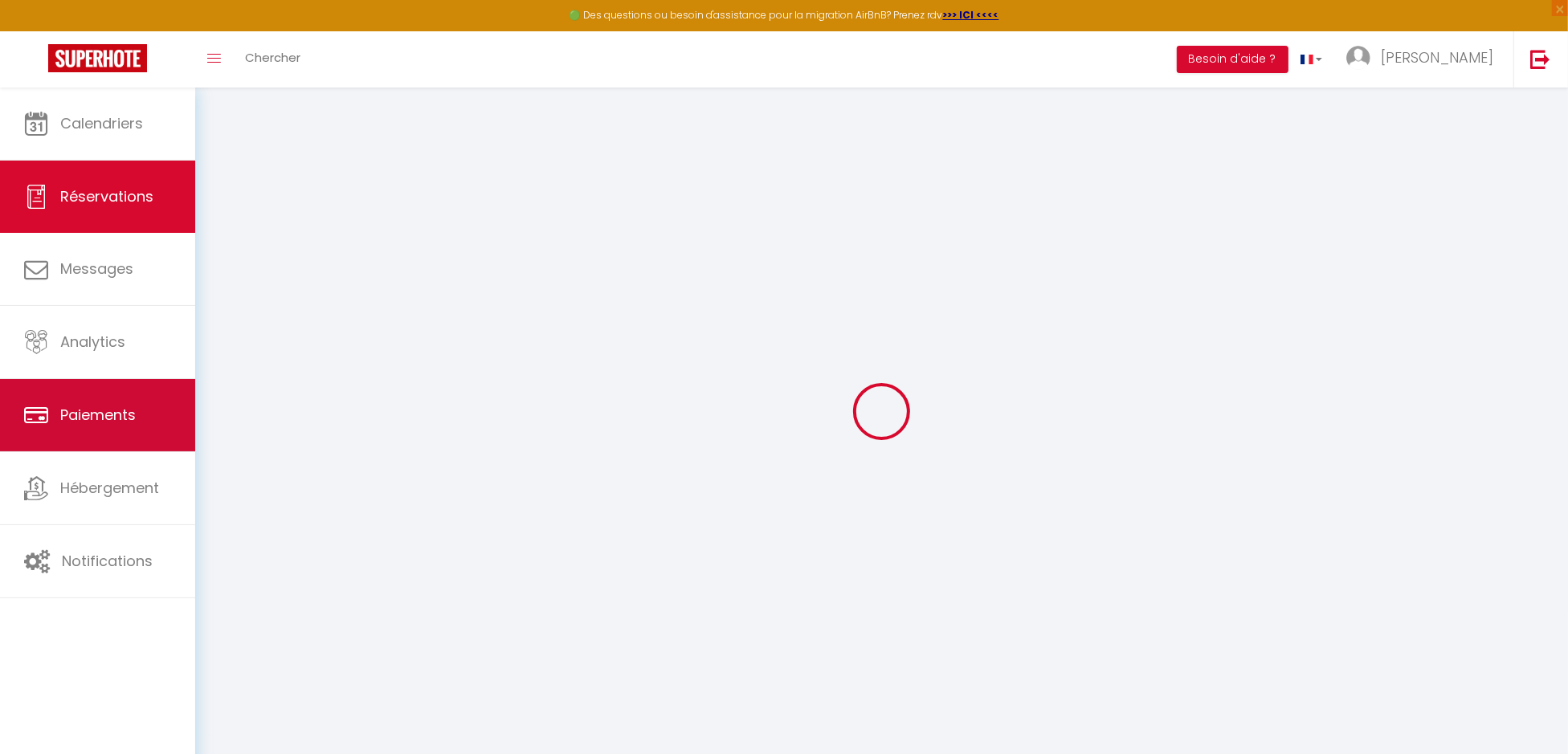
select select
select select "14"
checkbox input "false"
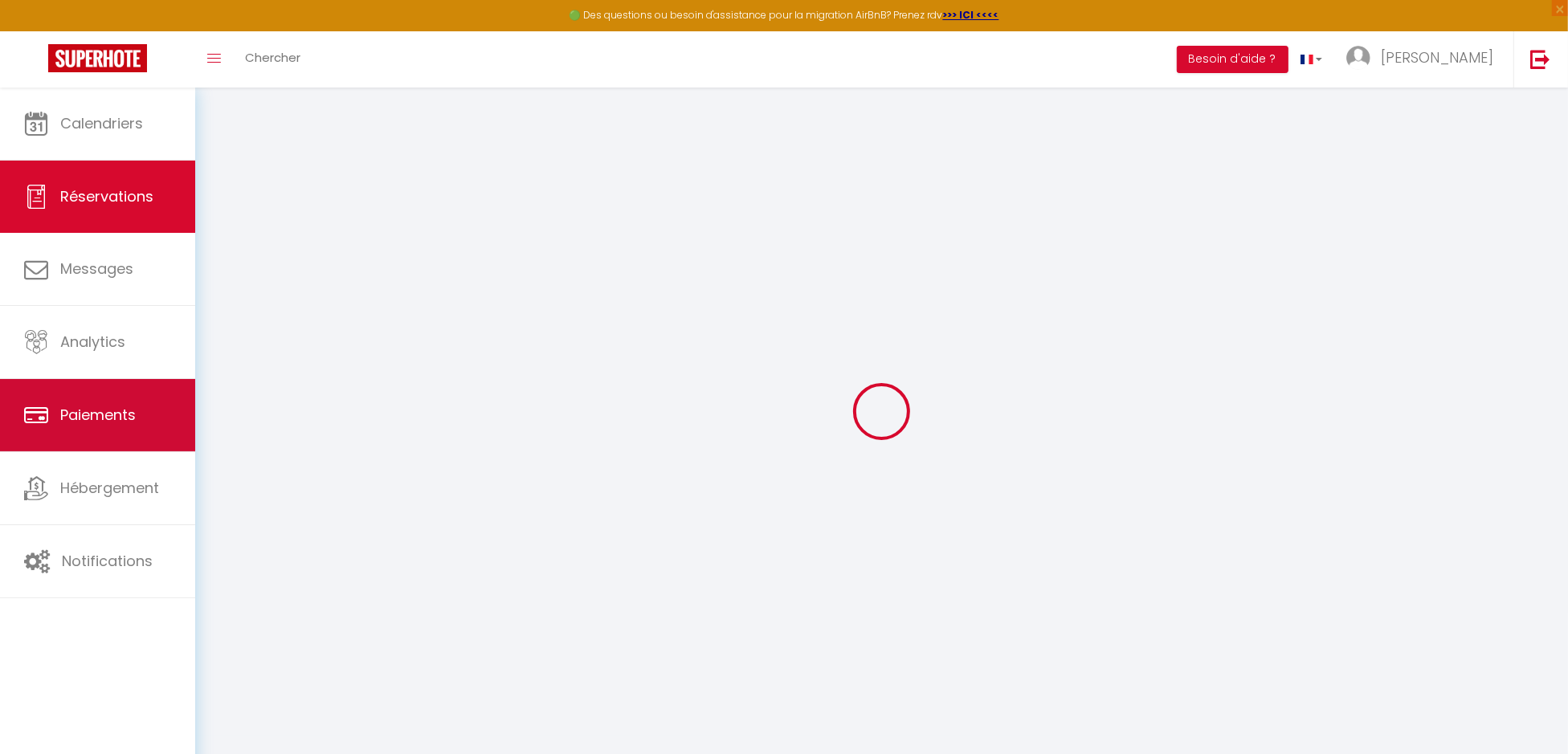
select select
checkbox input "false"
select select
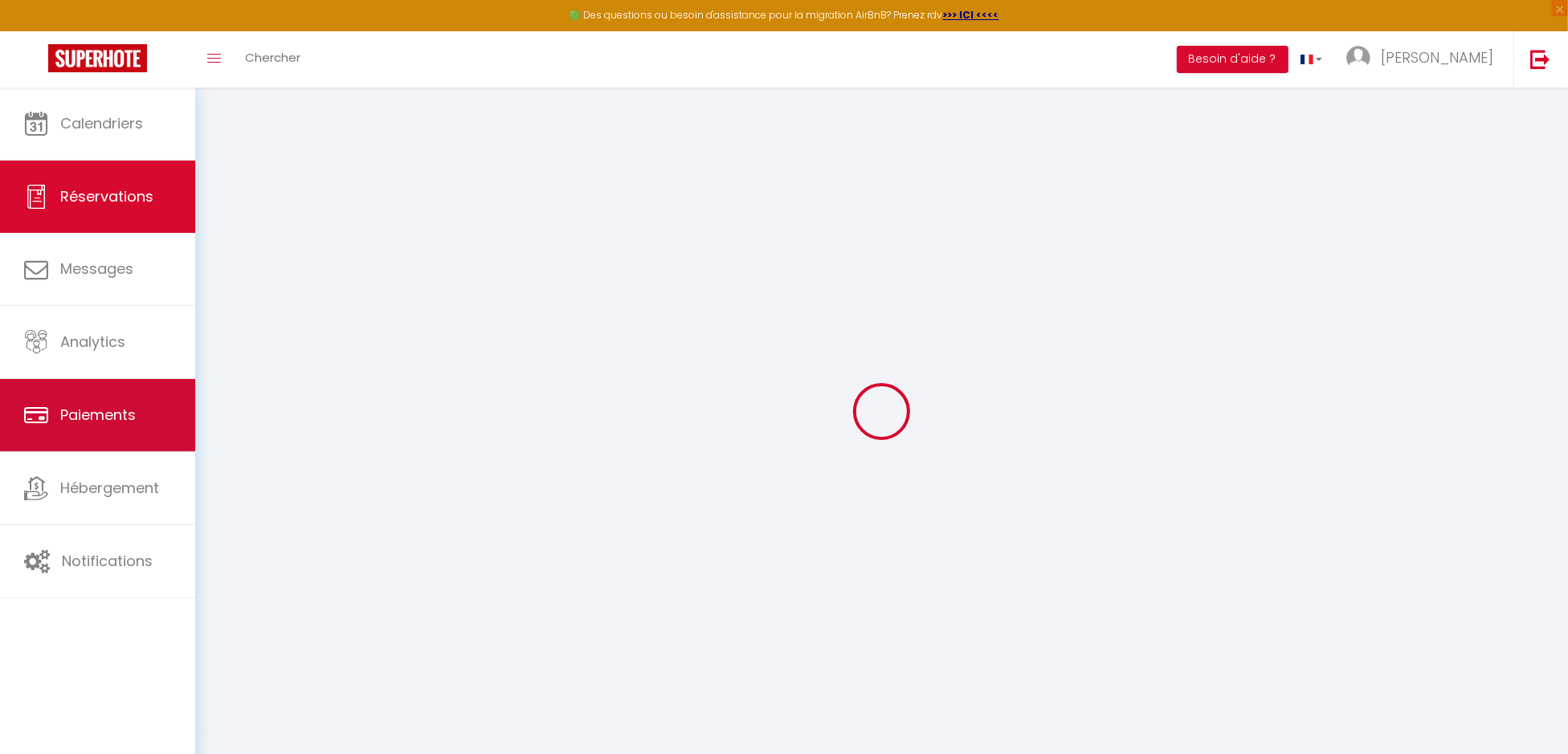
select select
checkbox input "false"
type textarea "Bonjour nous arriverons dans la matinée car nous avons rdv avec le médecin de l…"
select select
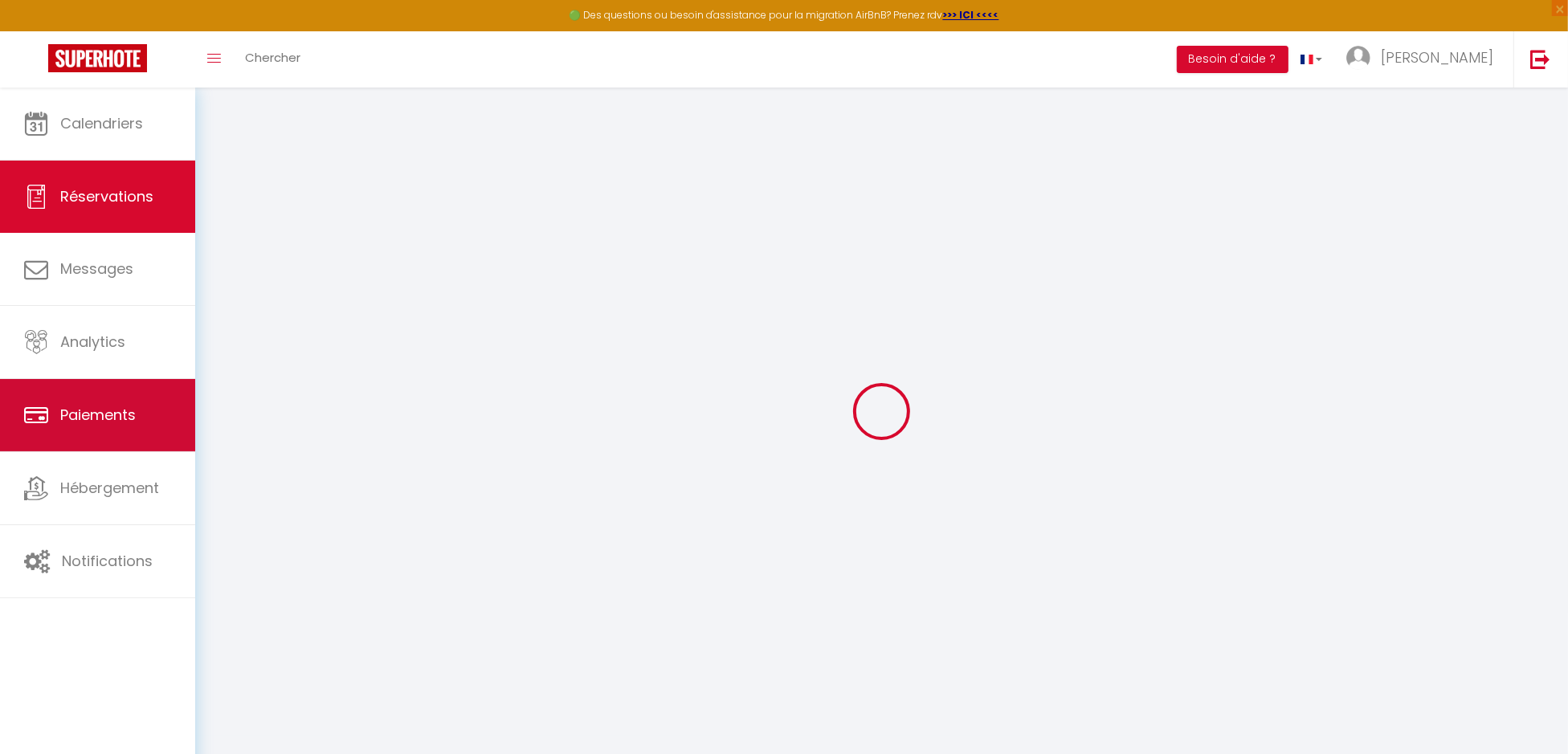
type input "20"
select select
checkbox input "false"
select select
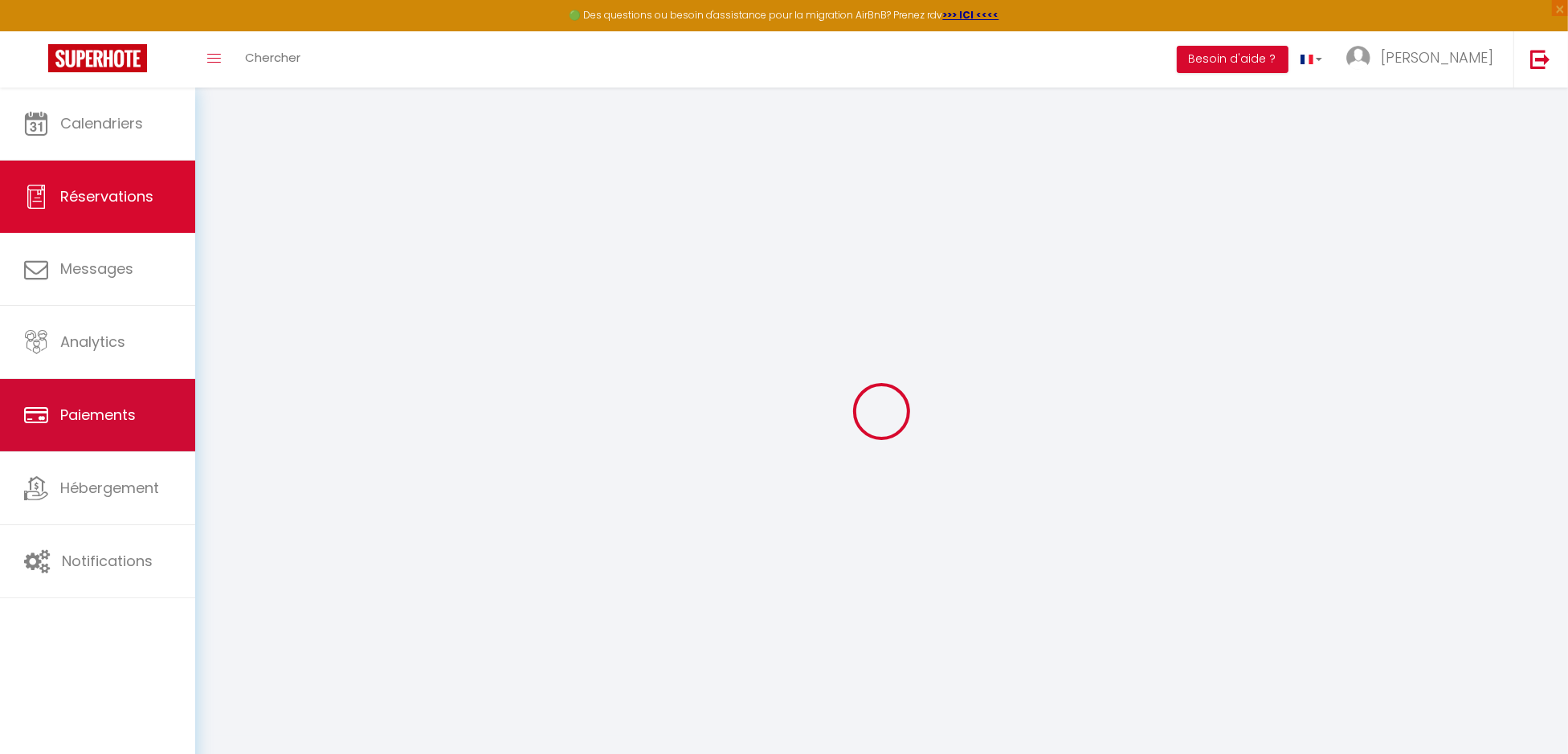
checkbox input "false"
select select "18:00"
select select "10:00"
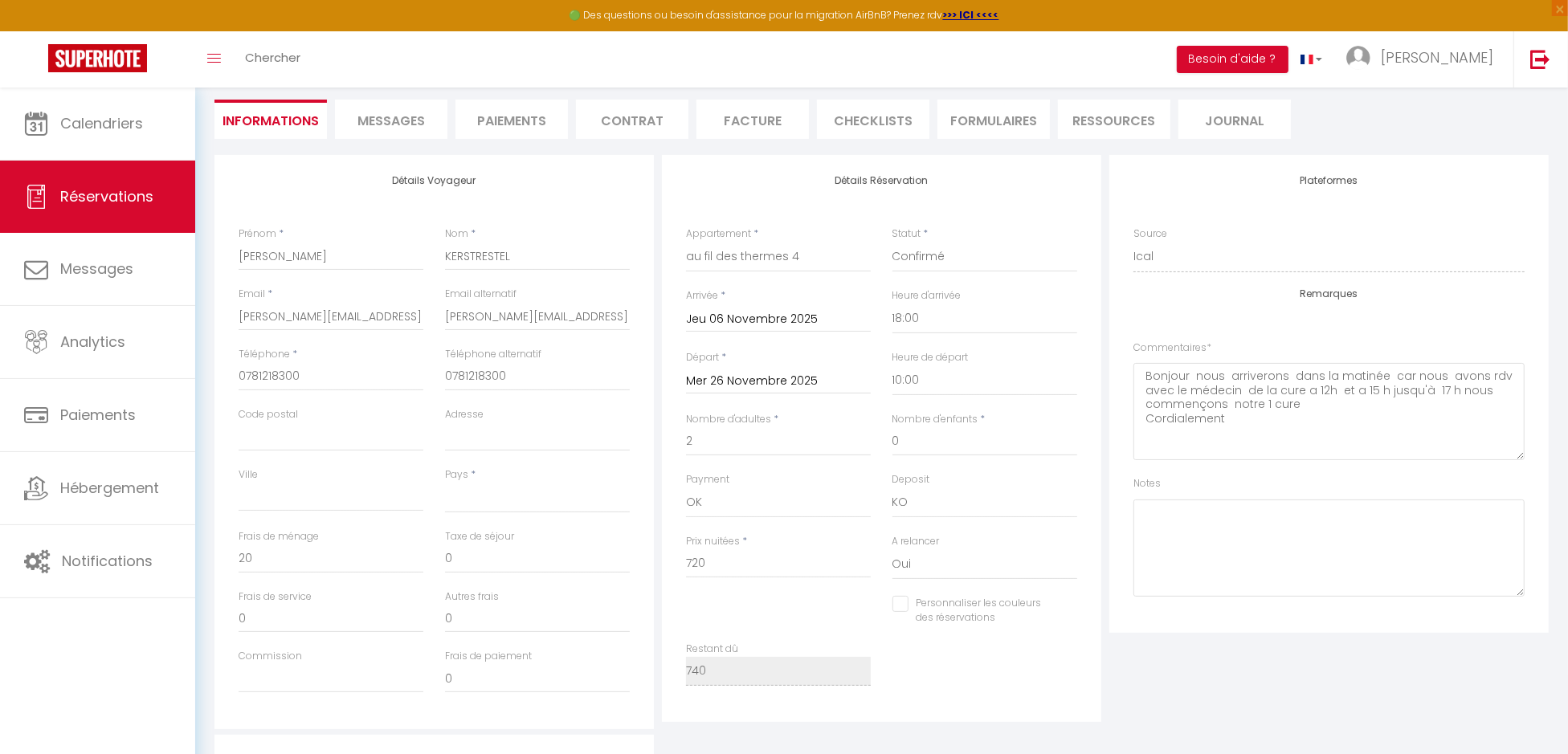
scroll to position [159, 0]
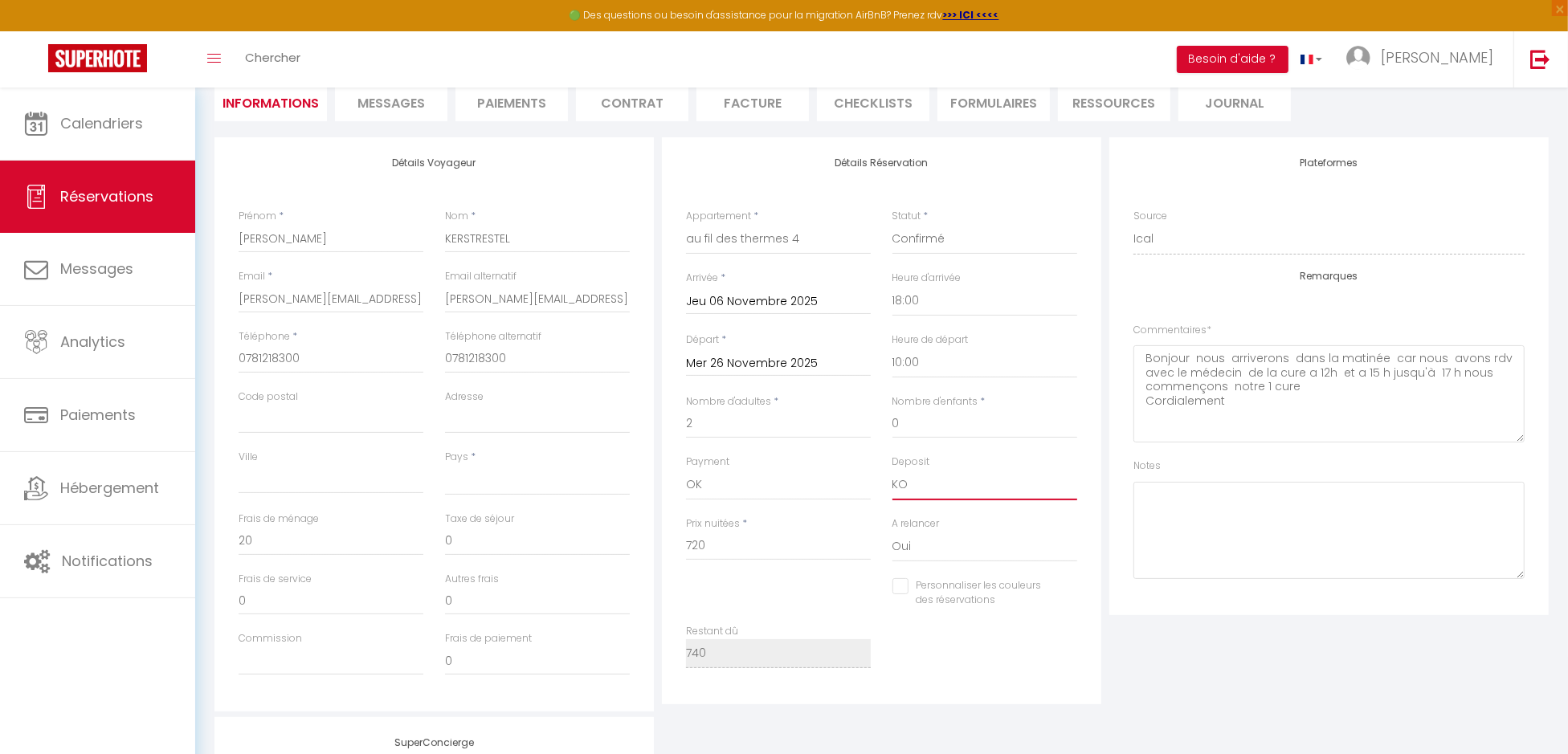
click at [1050, 477] on select "OK KO" at bounding box center [984, 484] width 184 height 30
select select "15"
click at [892, 470] on select "OK KO" at bounding box center [984, 484] width 184 height 30
select select
checkbox input "false"
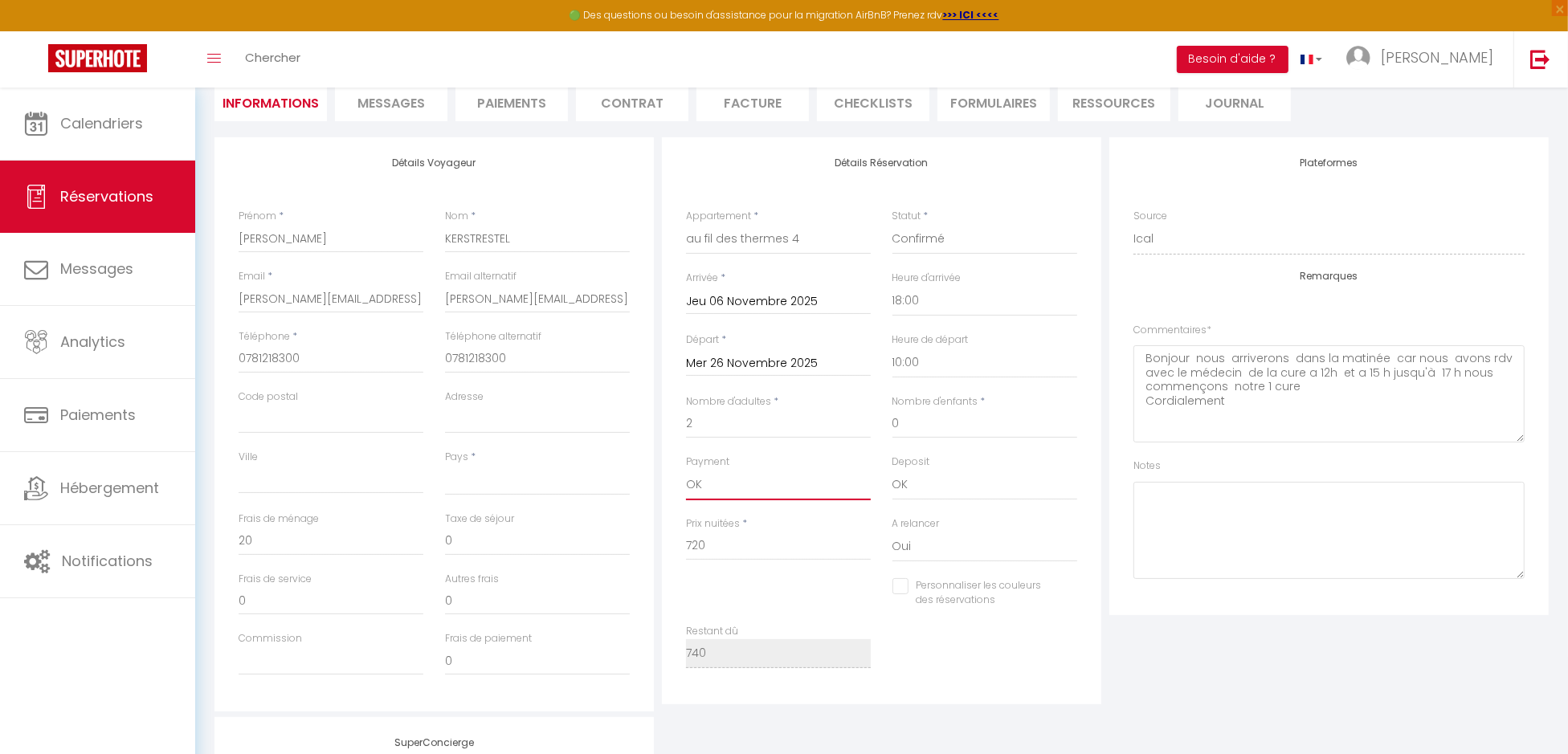
click at [695, 488] on select "OK KO" at bounding box center [778, 484] width 184 height 30
click at [686, 470] on select "OK KO" at bounding box center [778, 484] width 184 height 30
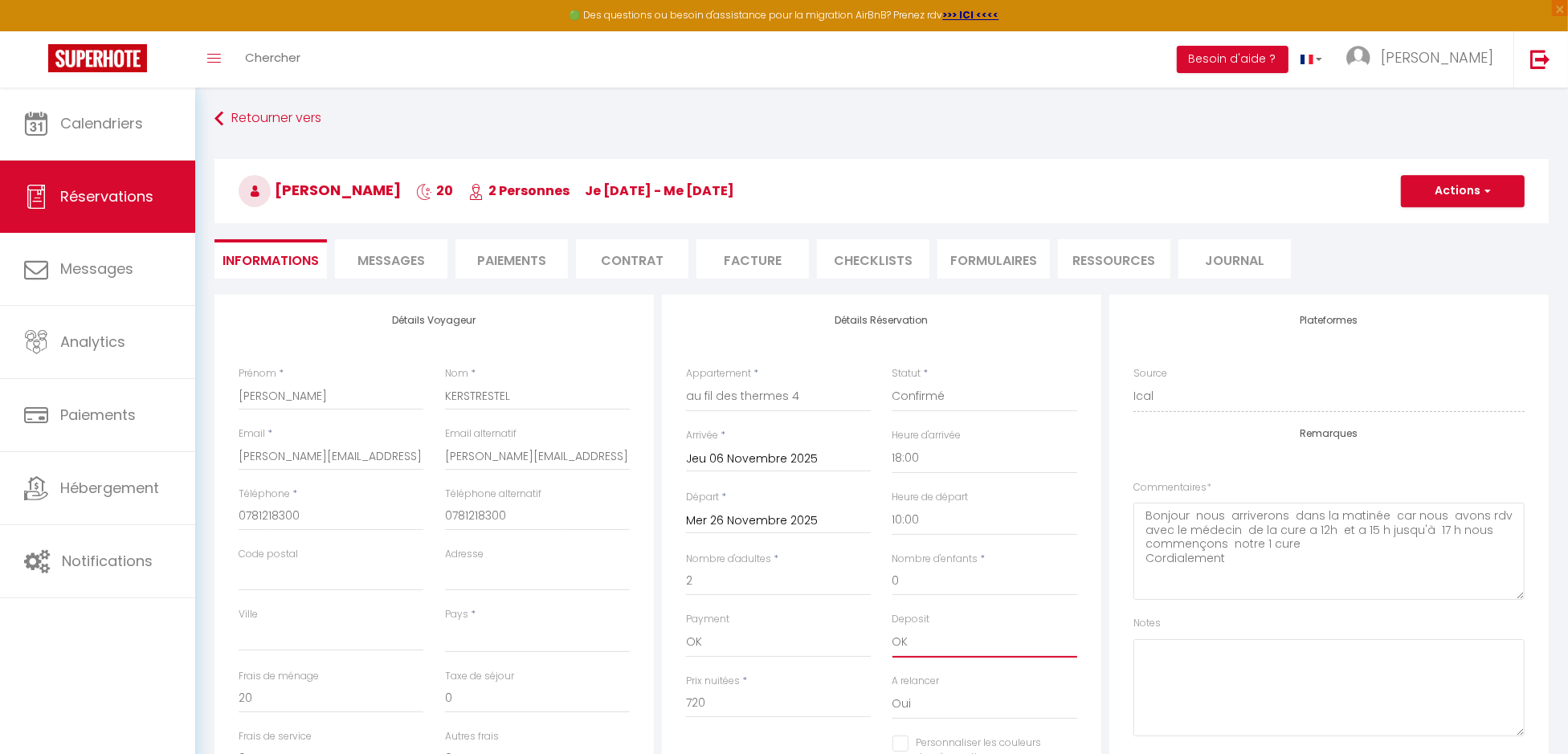
scroll to position [0, 0]
click at [1457, 194] on button "Actions" at bounding box center [1463, 193] width 124 height 32
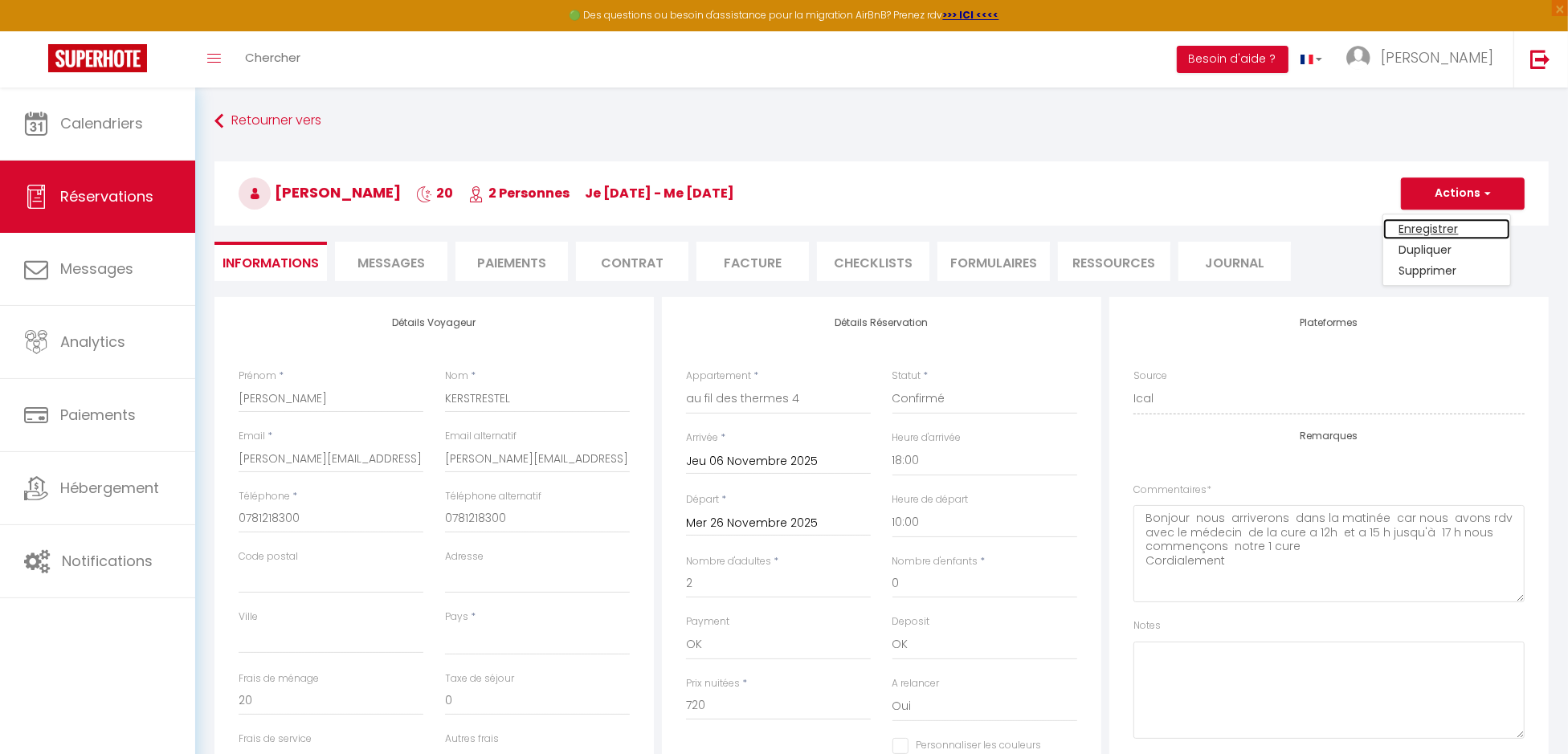
click at [1425, 227] on link "Enregistrer" at bounding box center [1446, 228] width 127 height 21
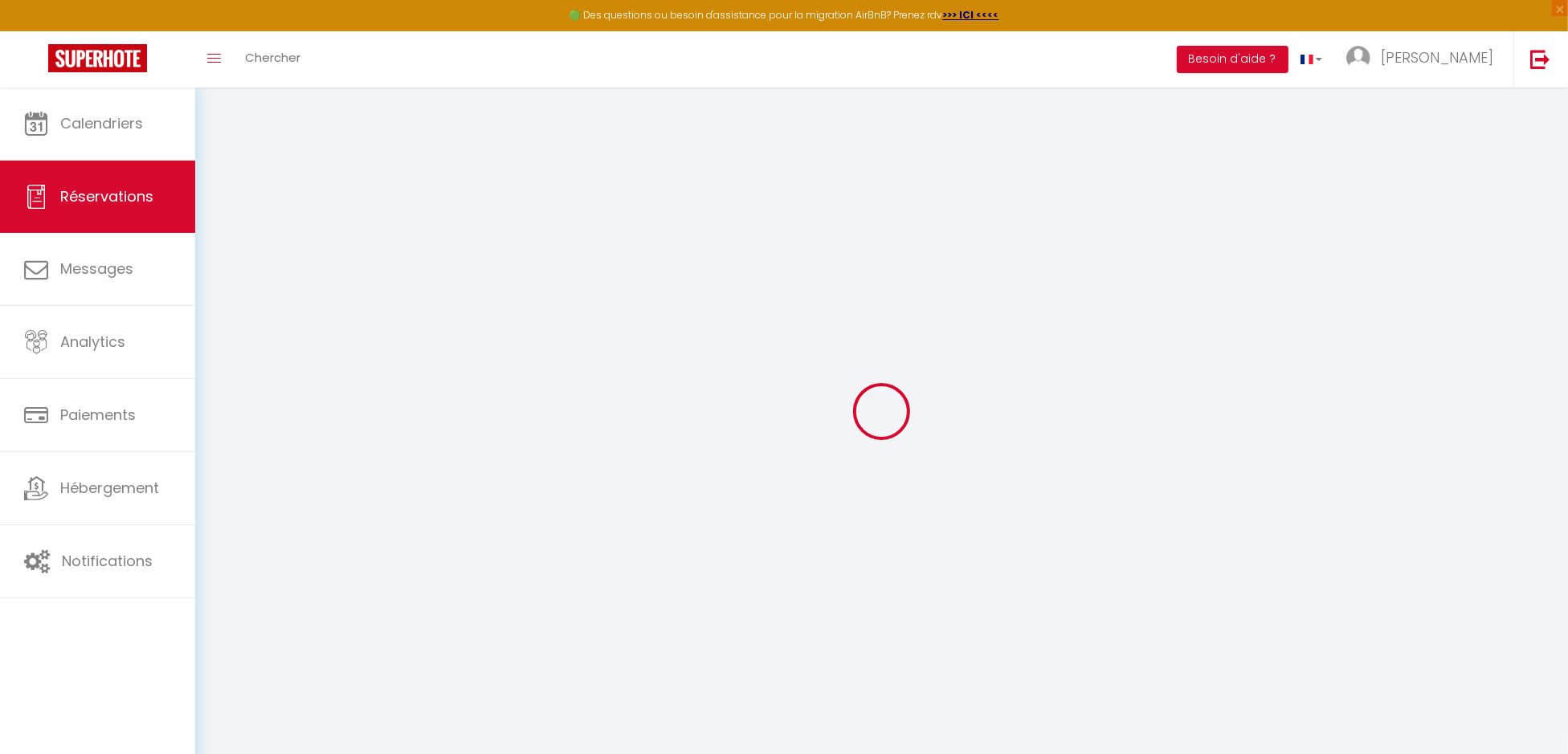
select select "not_cancelled"
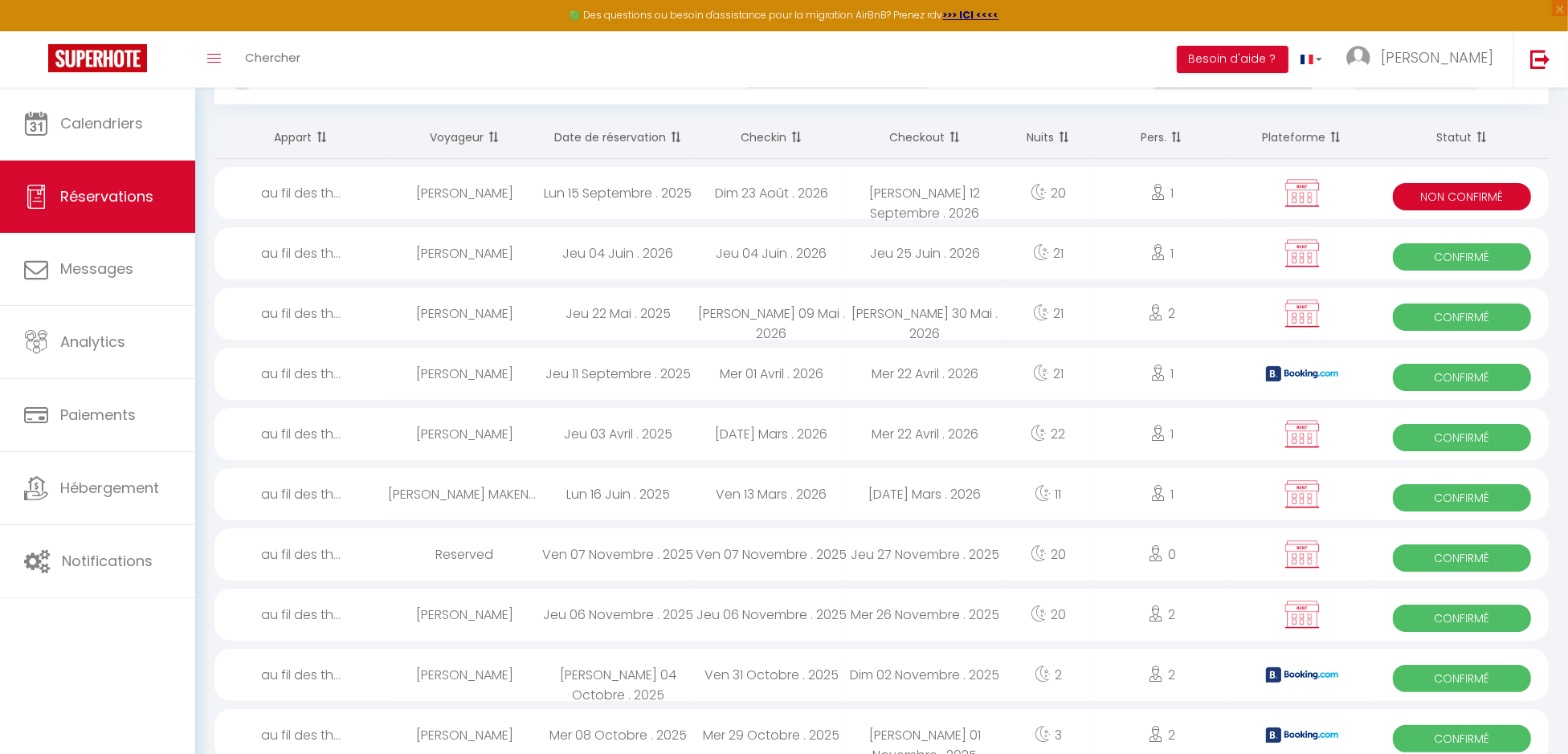
scroll to position [159, 0]
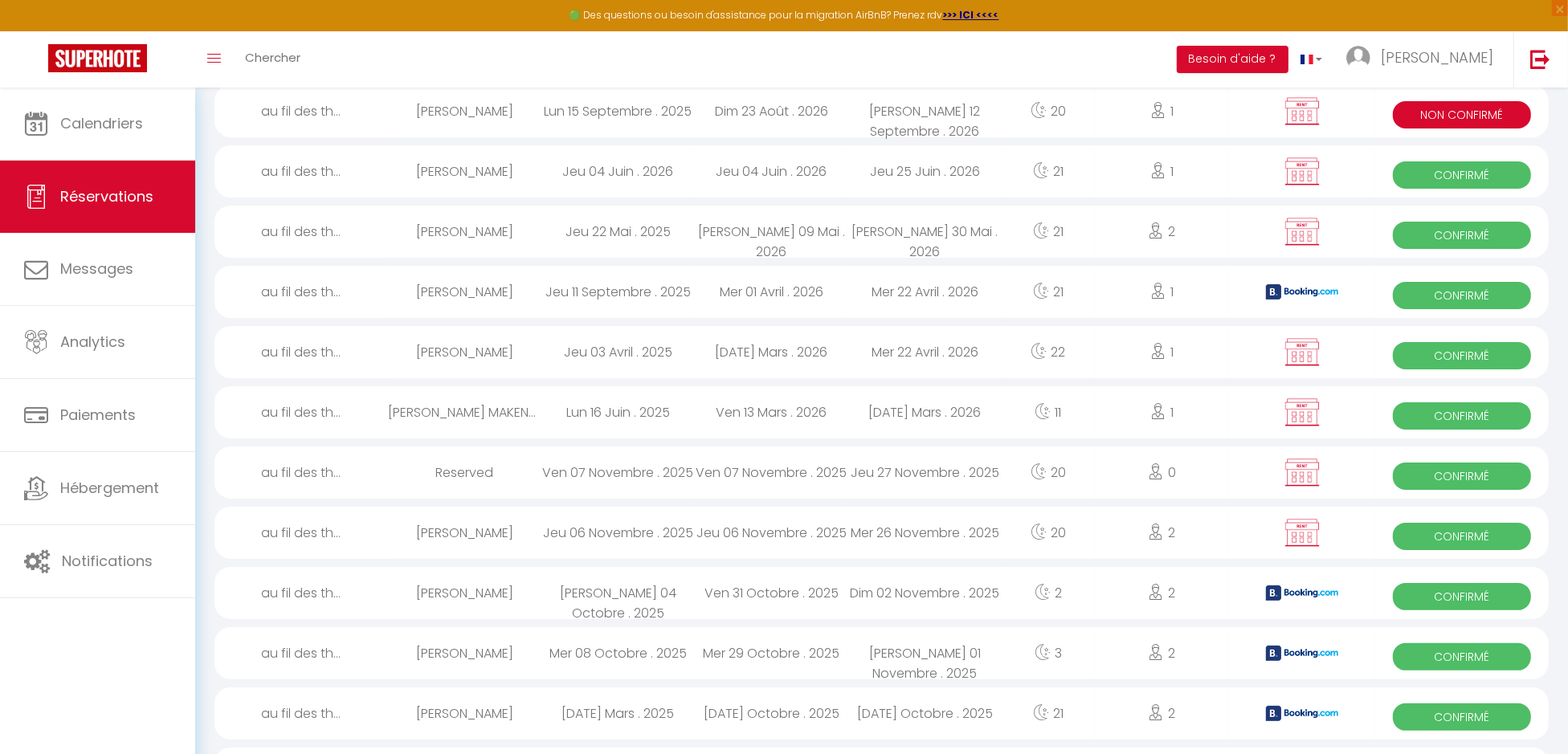
click at [566, 527] on div "Jeu 06 Novembre . 2025" at bounding box center [618, 533] width 153 height 53
select select "OK"
select select "1"
select select "0"
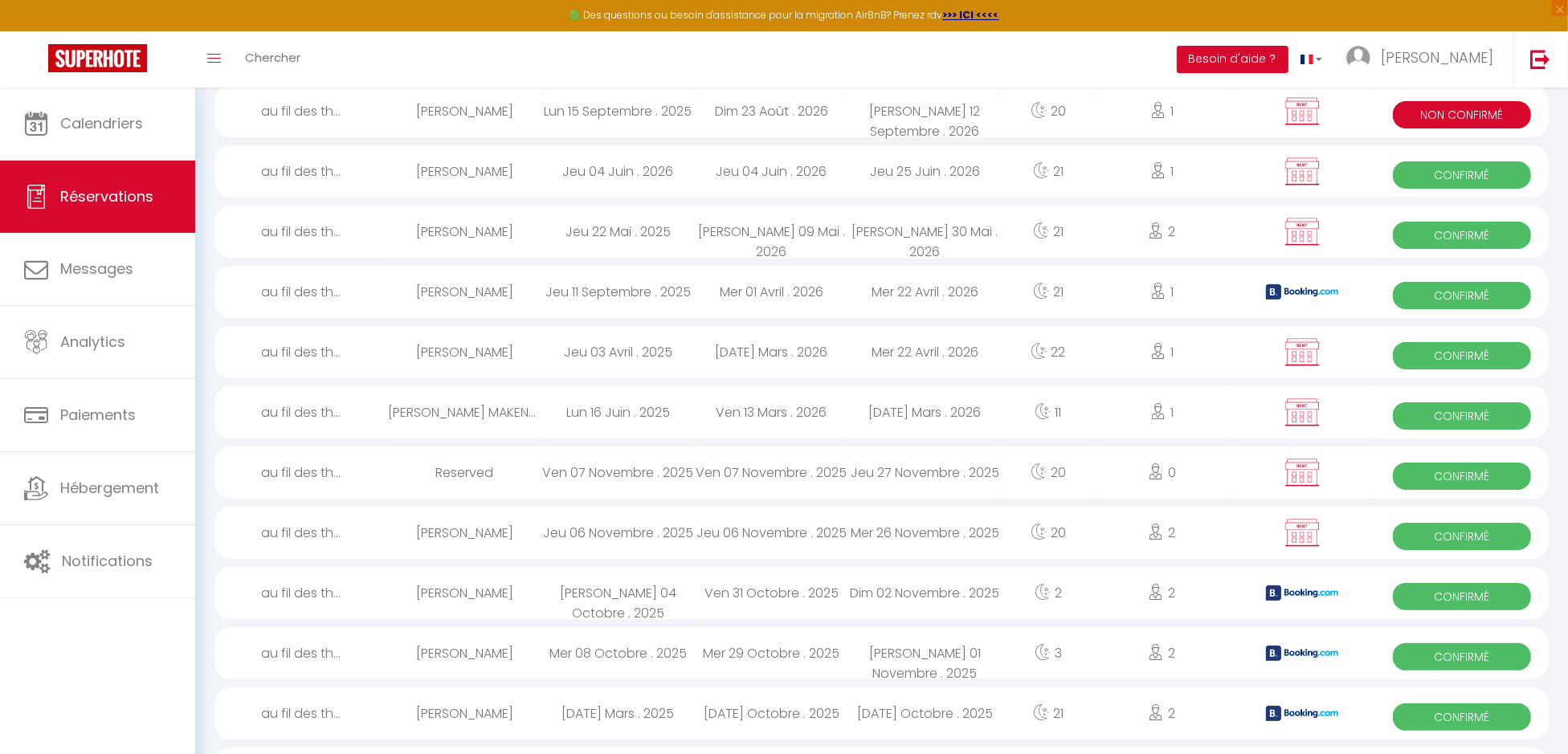
select select "1"
select select
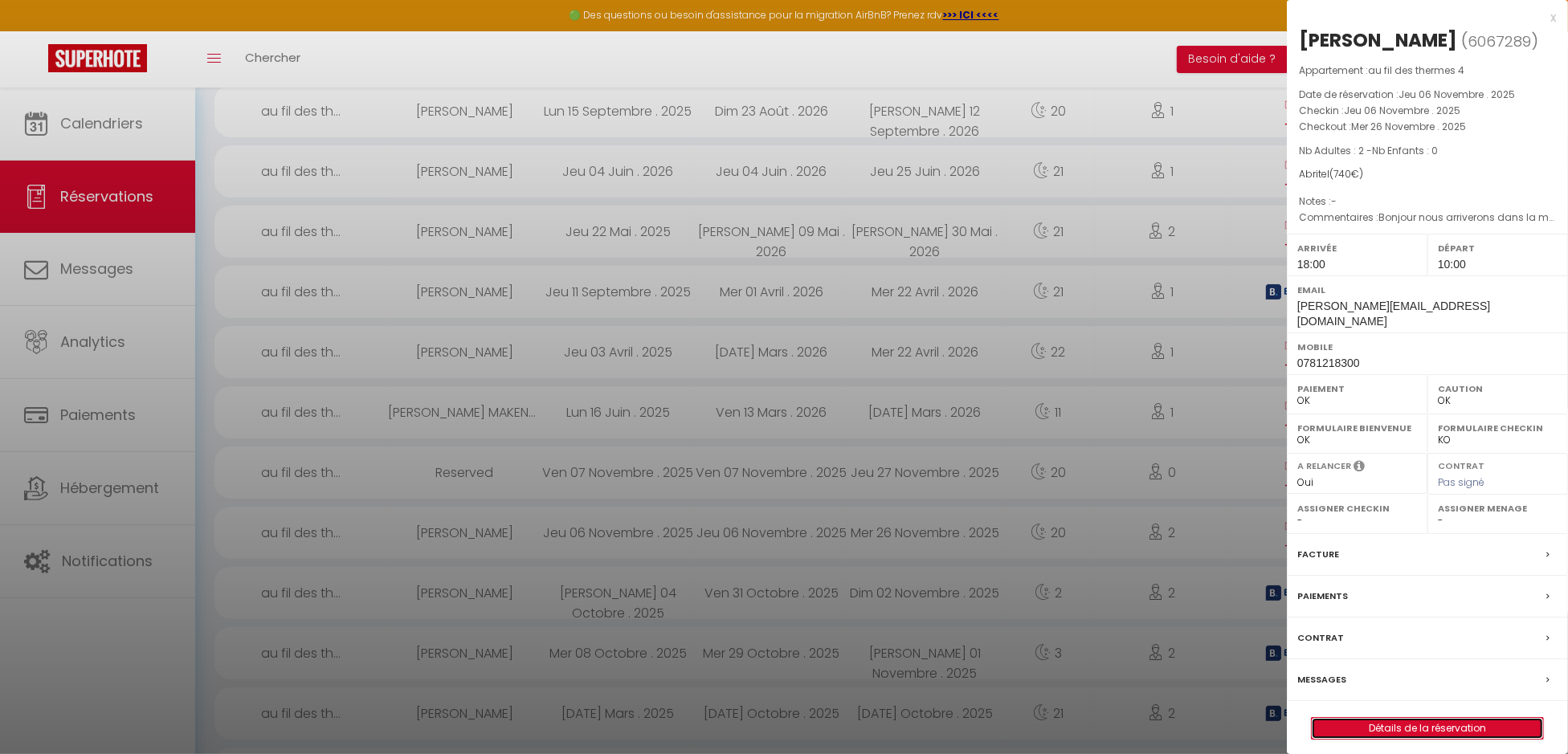
click at [1473, 718] on link "Détails de la réservation" at bounding box center [1427, 728] width 231 height 21
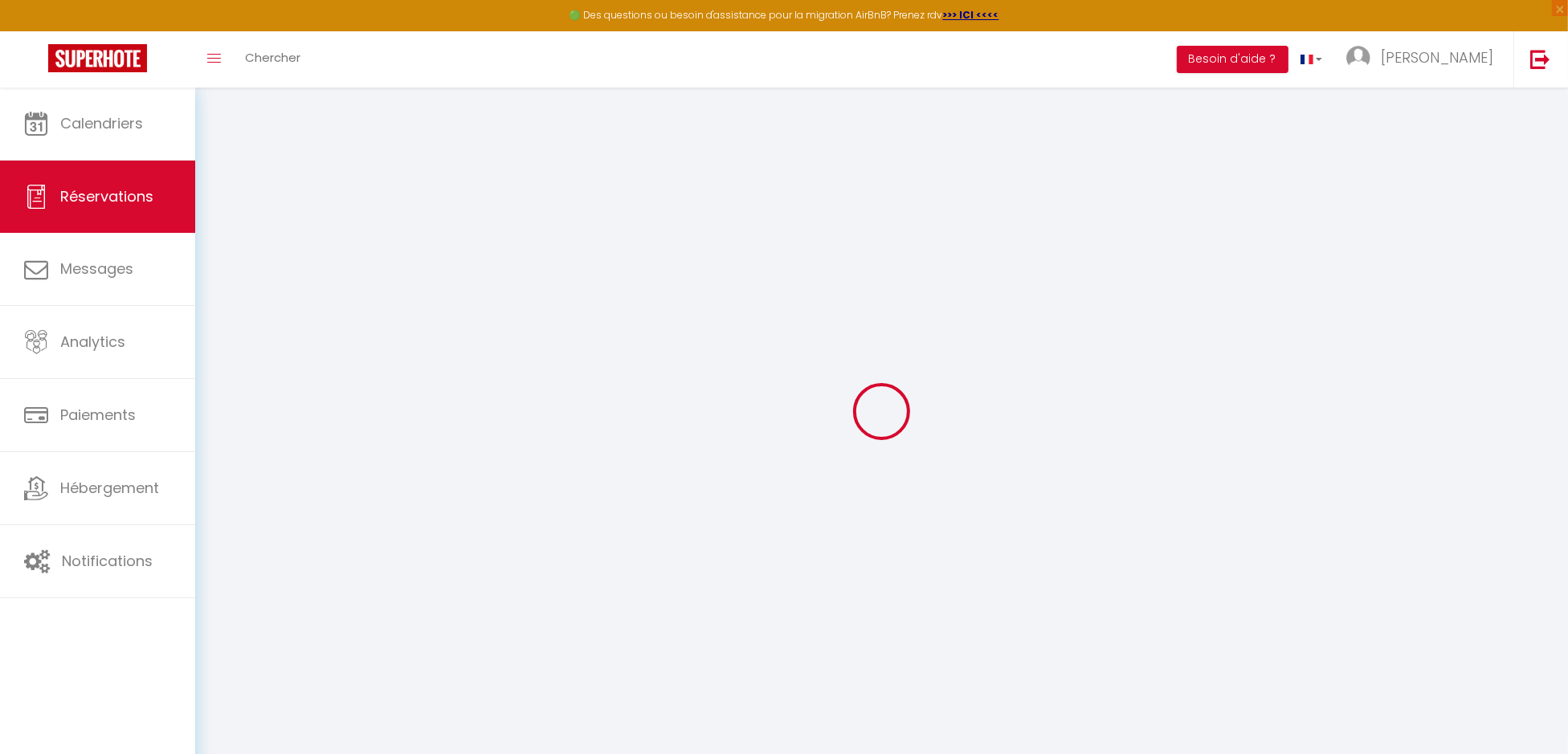
type input "[PERSON_NAME]"
type input "KERSTRESTEL"
type input "[PERSON_NAME][EMAIL_ADDRESS][DOMAIN_NAME]"
type input "0781218300"
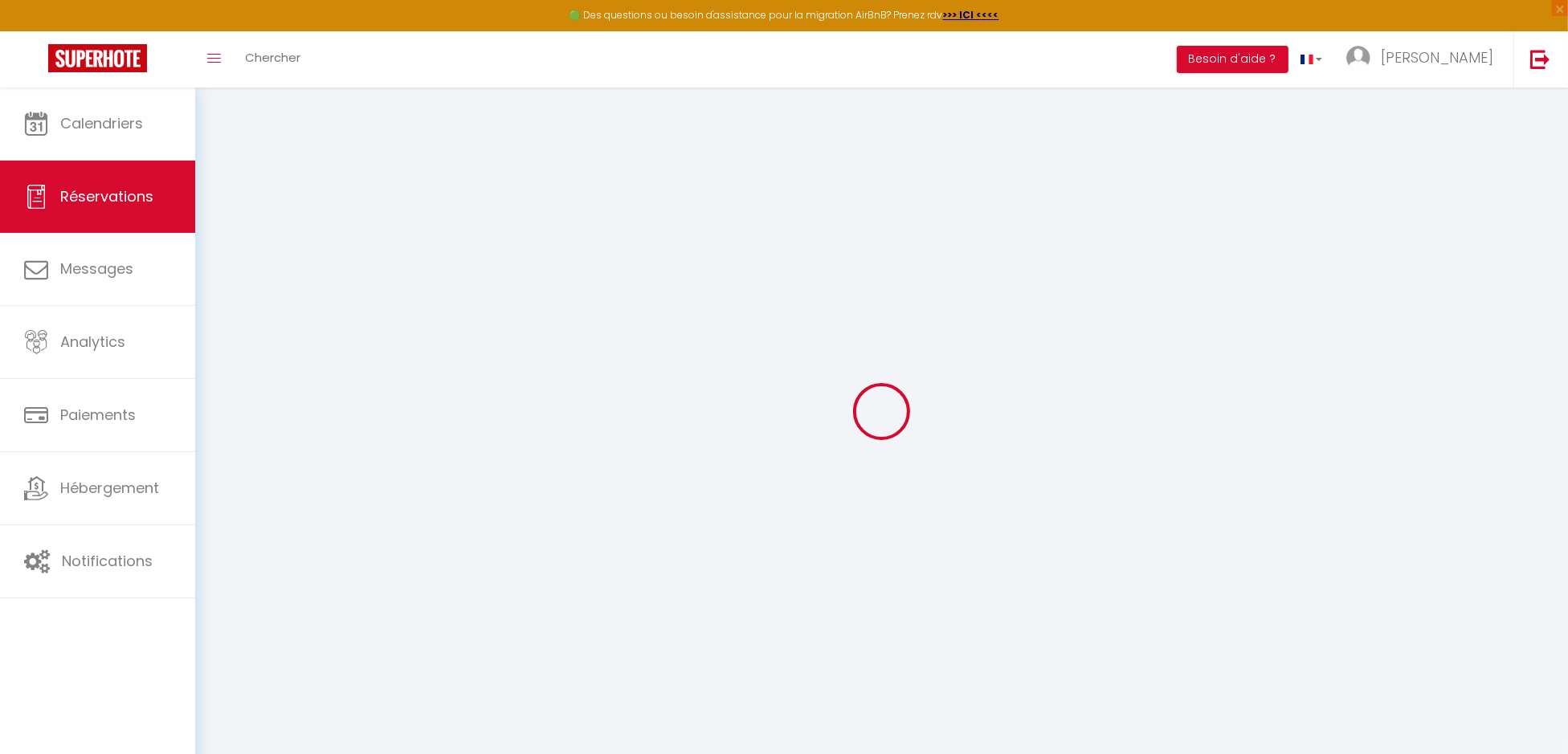
type input "0781218300"
select select
select select "62047"
select select "1"
type input "Jeu 06 Novembre 2025"
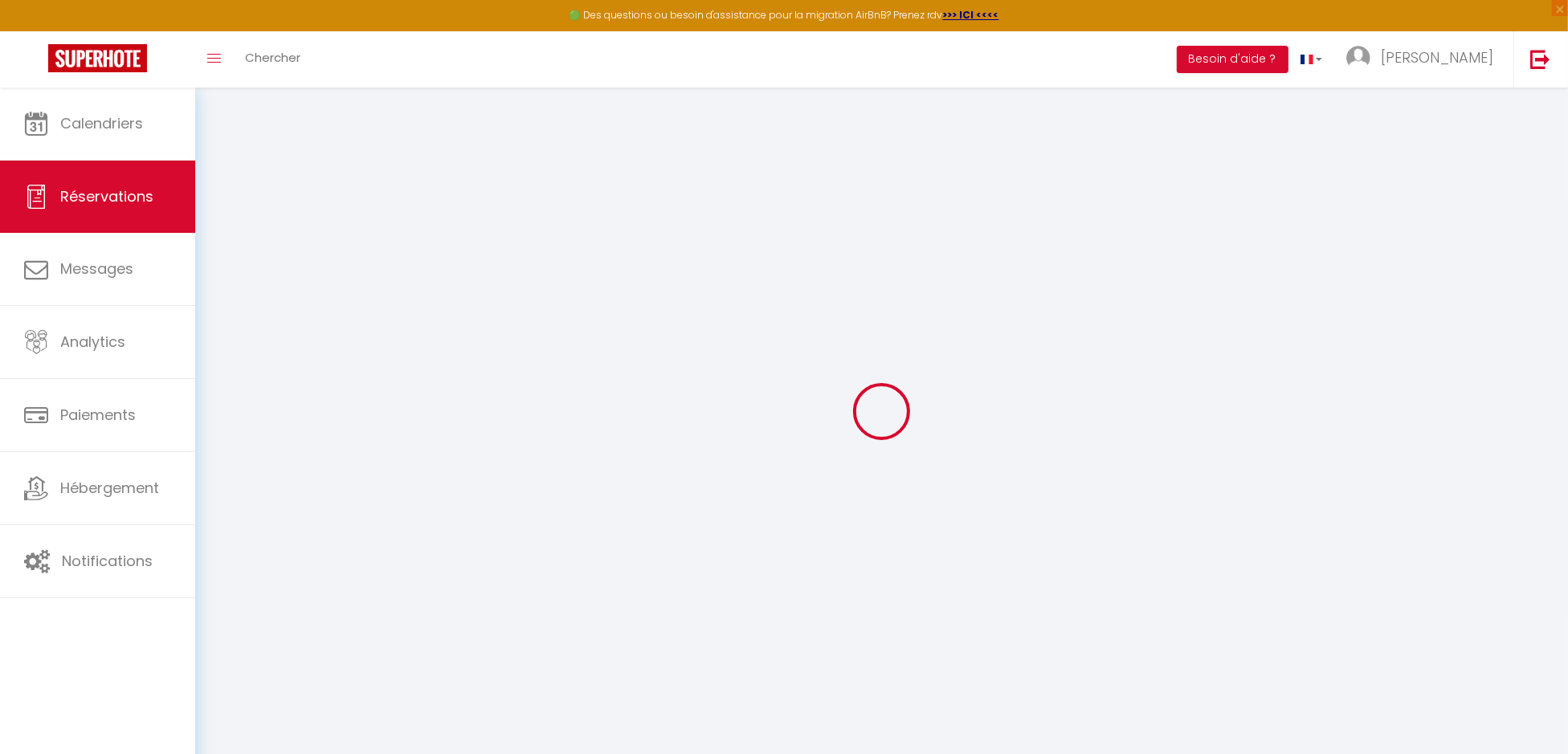
select select
type input "Mer 26 Novembre 2025"
select select
type input "2"
select select "12"
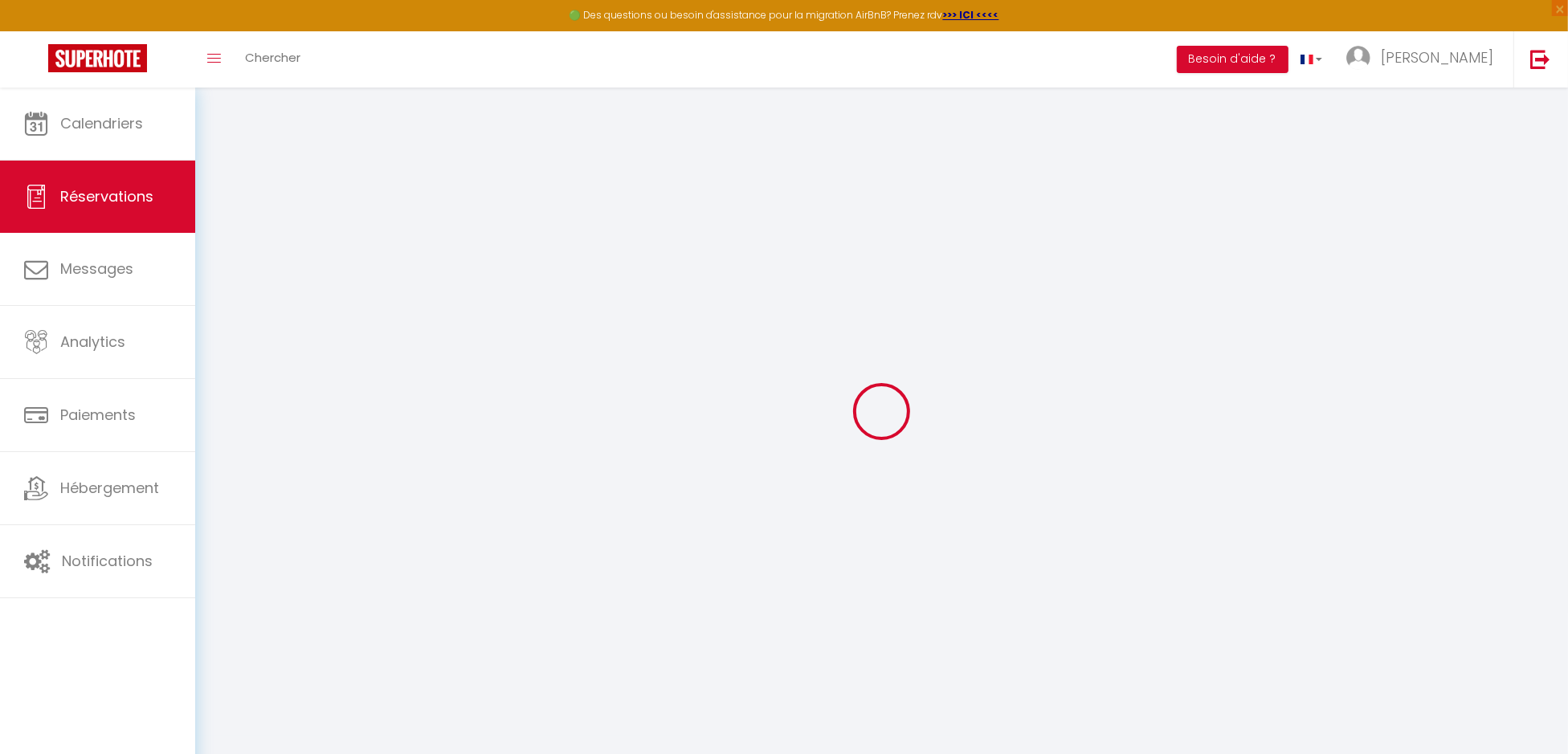
select select
type input "720"
checkbox input "false"
type input "740"
select select "73"
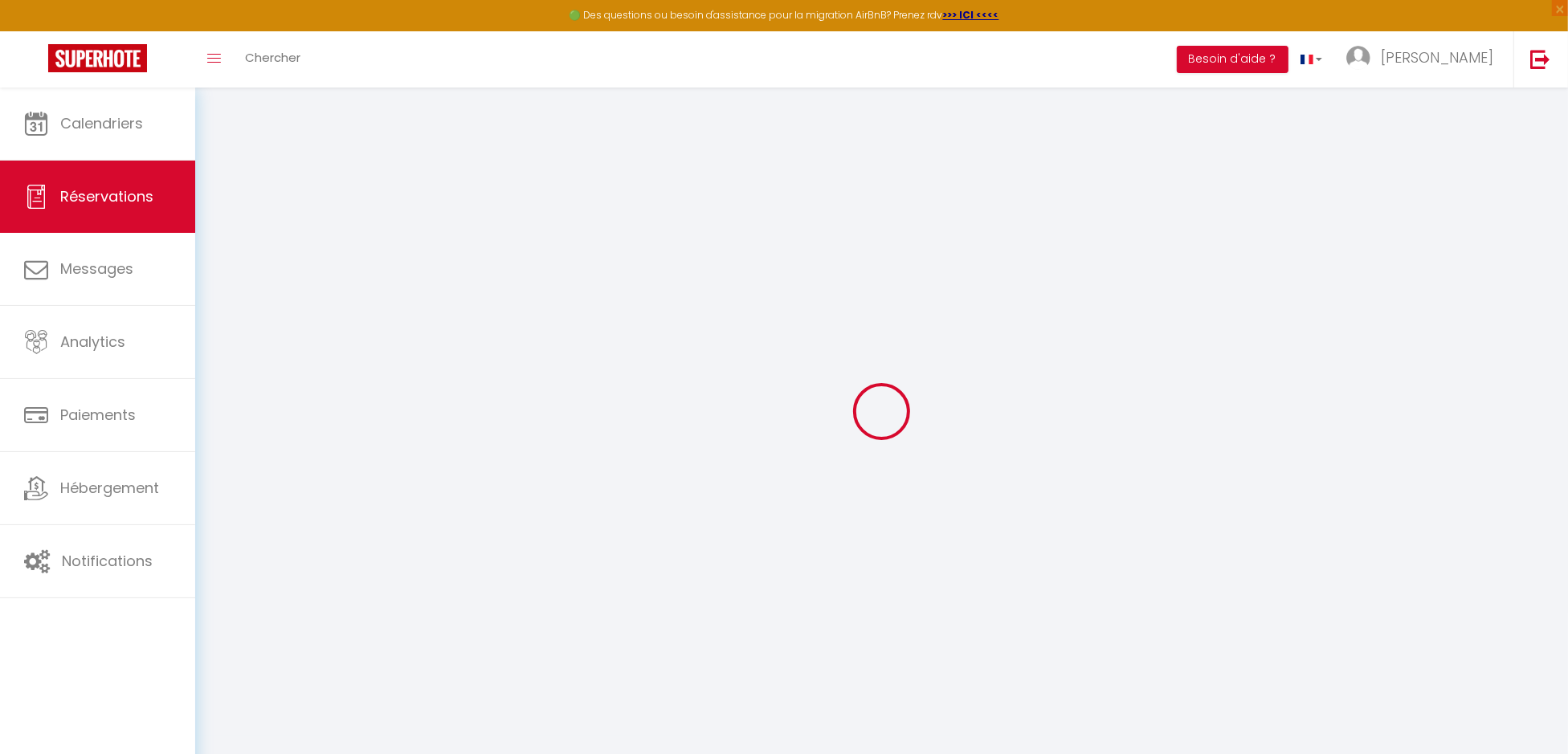
type input "0"
select select
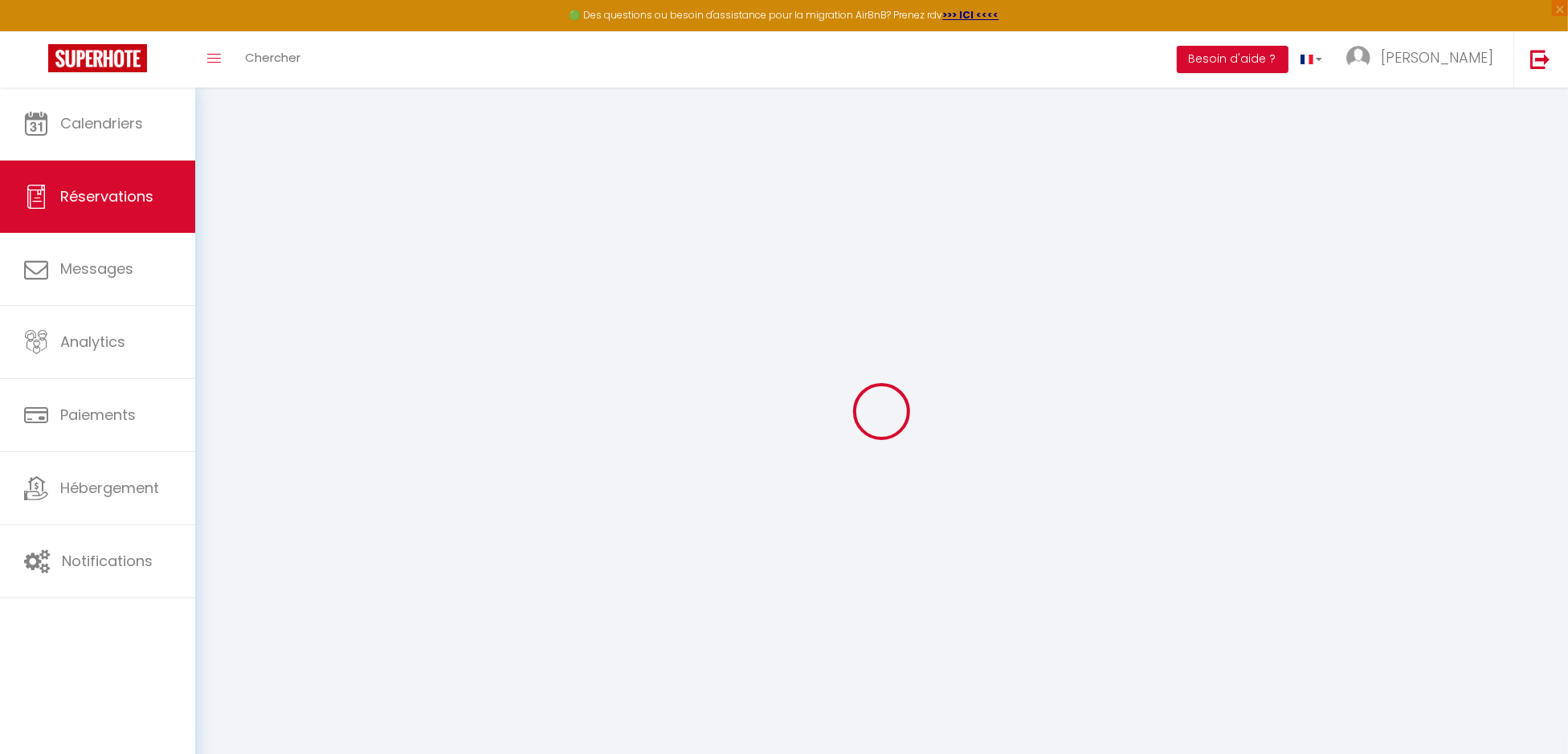
select select
select select "15"
checkbox input "false"
select select
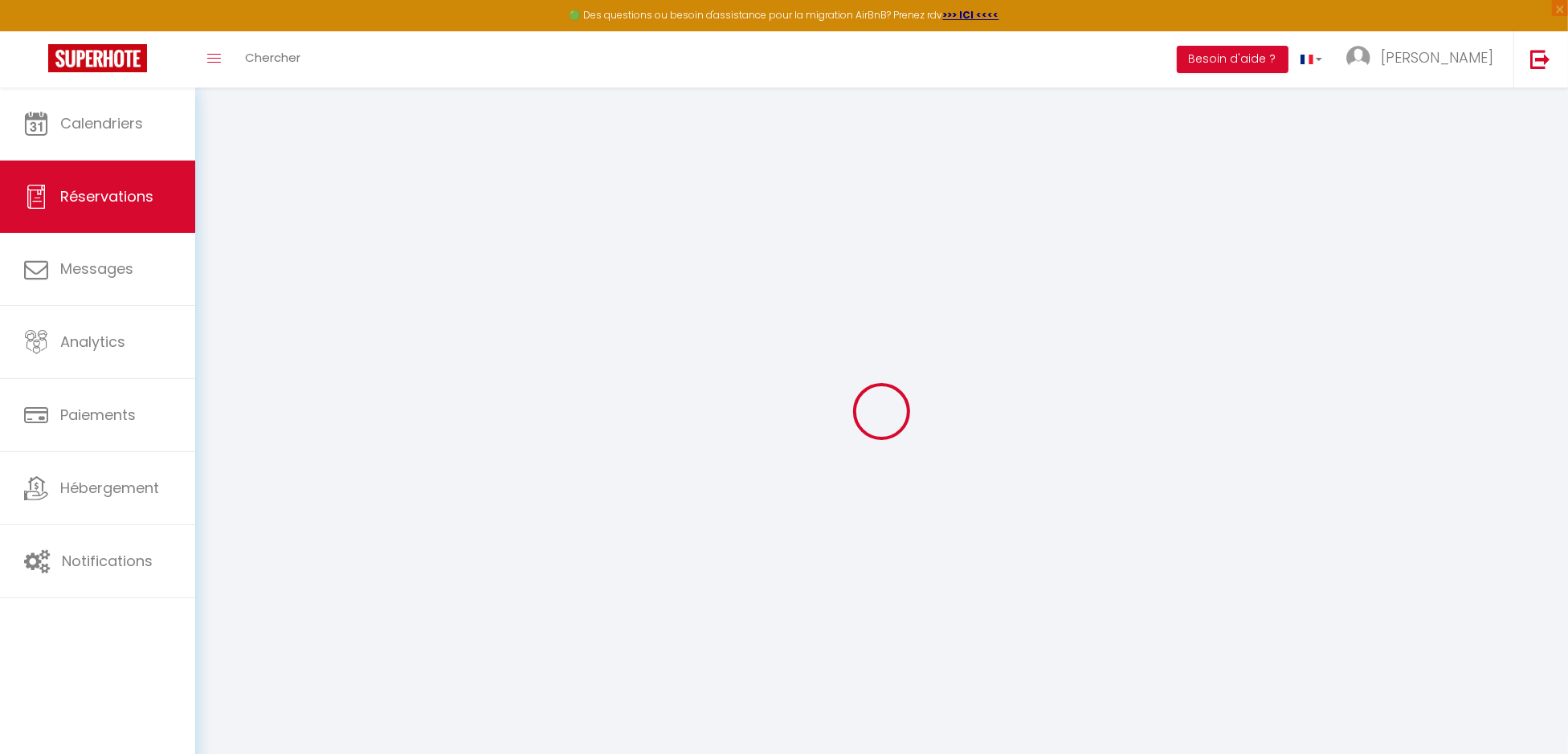
select select
checkbox input "false"
select select
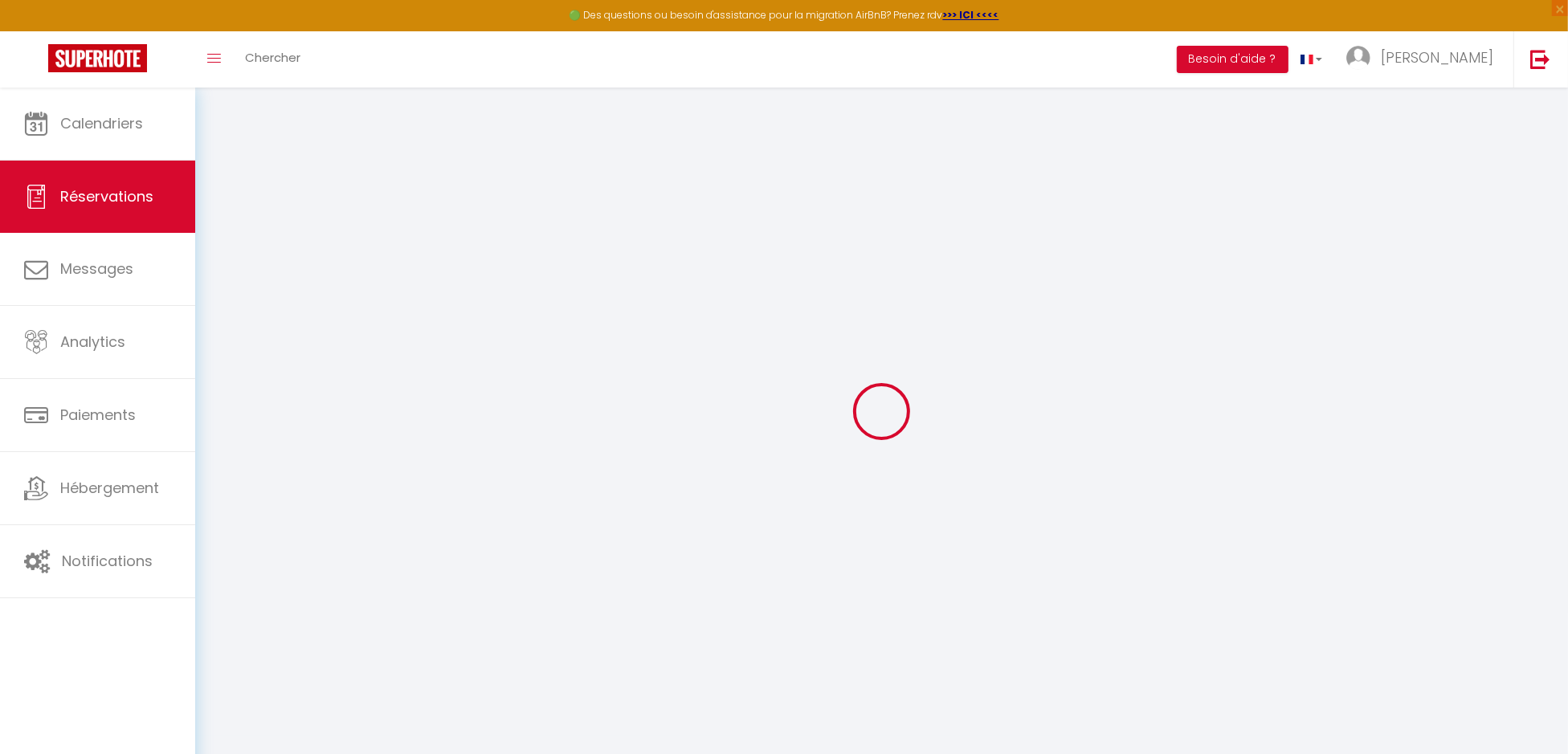
checkbox input "false"
select select
checkbox input "false"
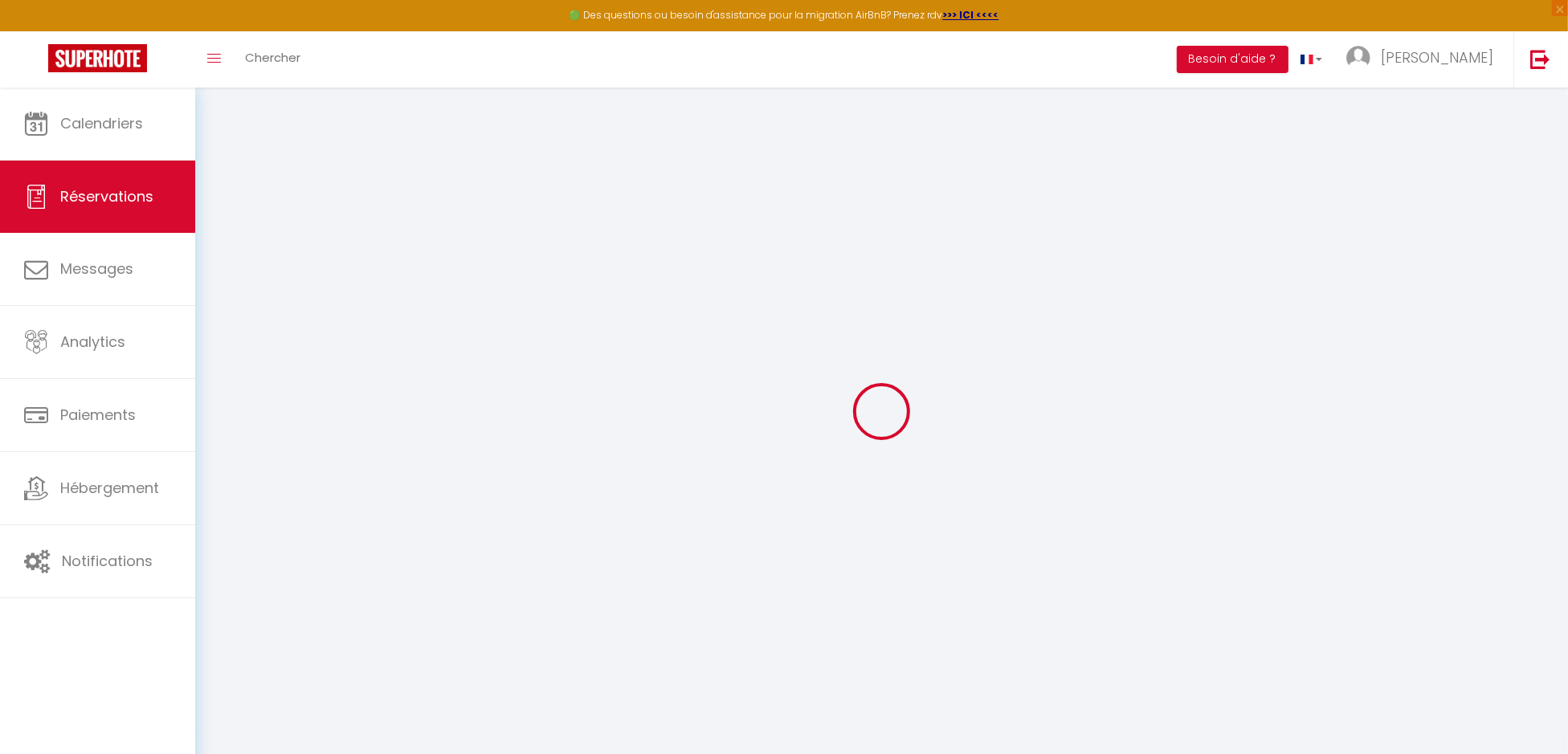
type textarea "Bonjour nous arriverons dans la matinée car nous avons rdv avec le médecin de l…"
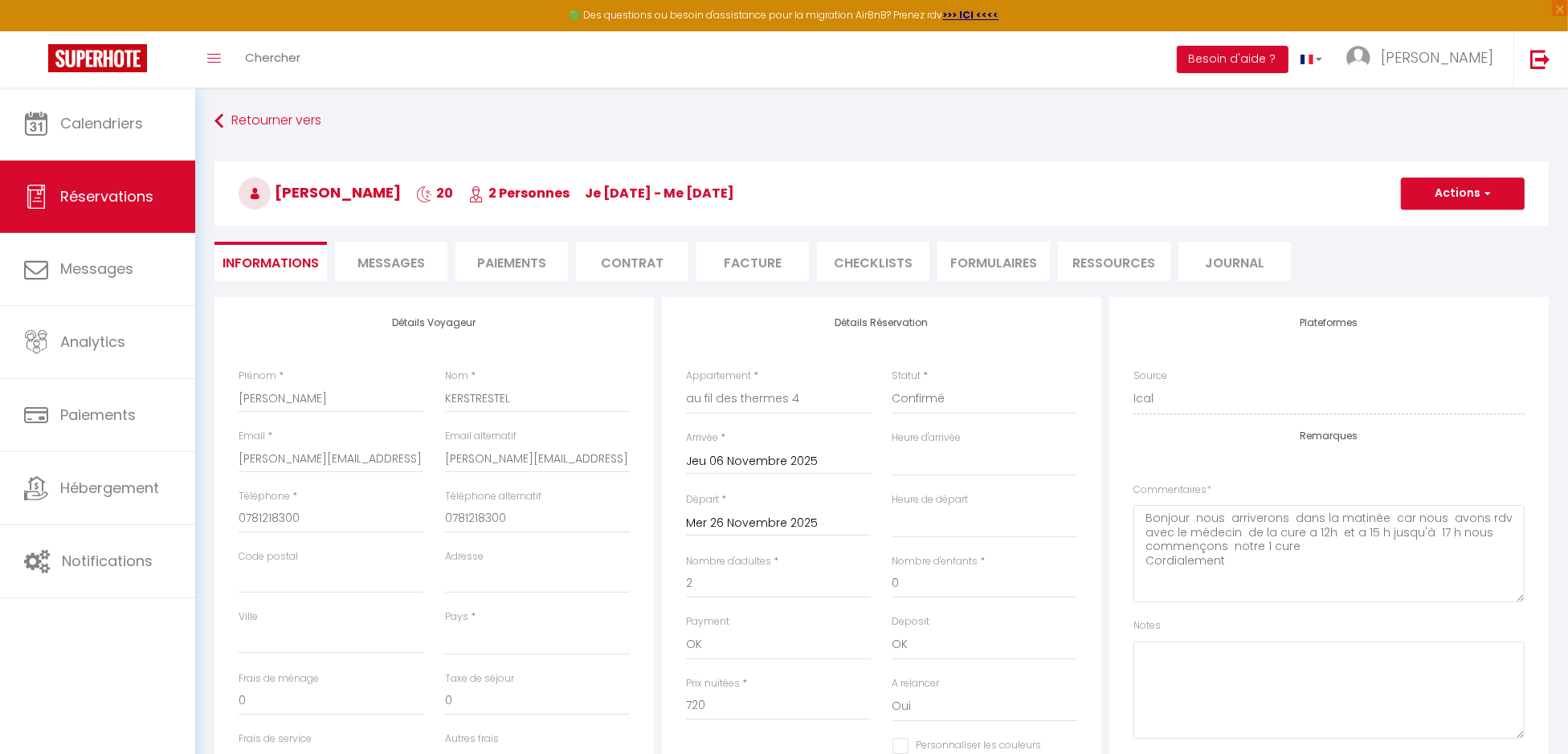
select select
type input "20"
select select
checkbox input "false"
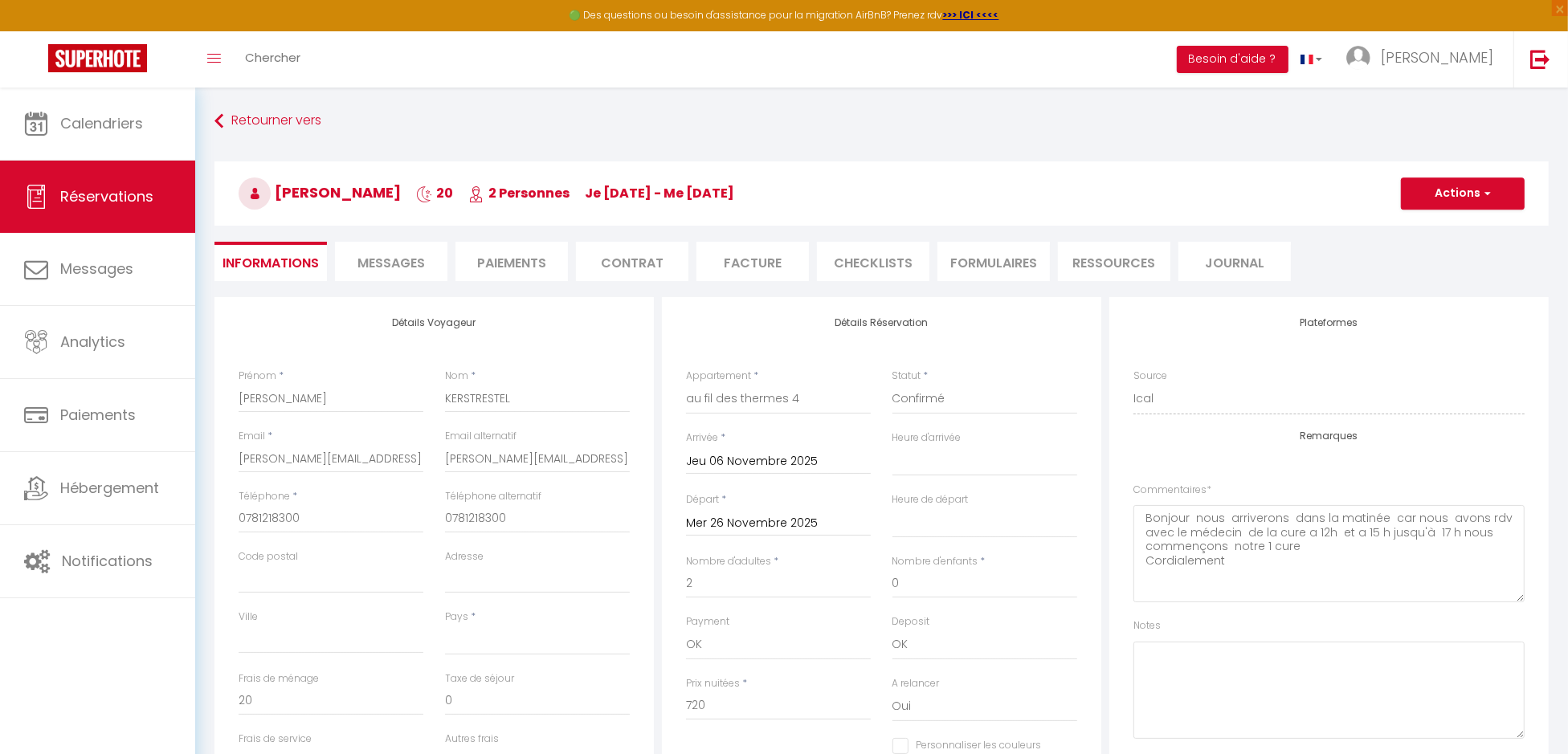
select select
checkbox input "false"
select select "18:00"
select select "10:00"
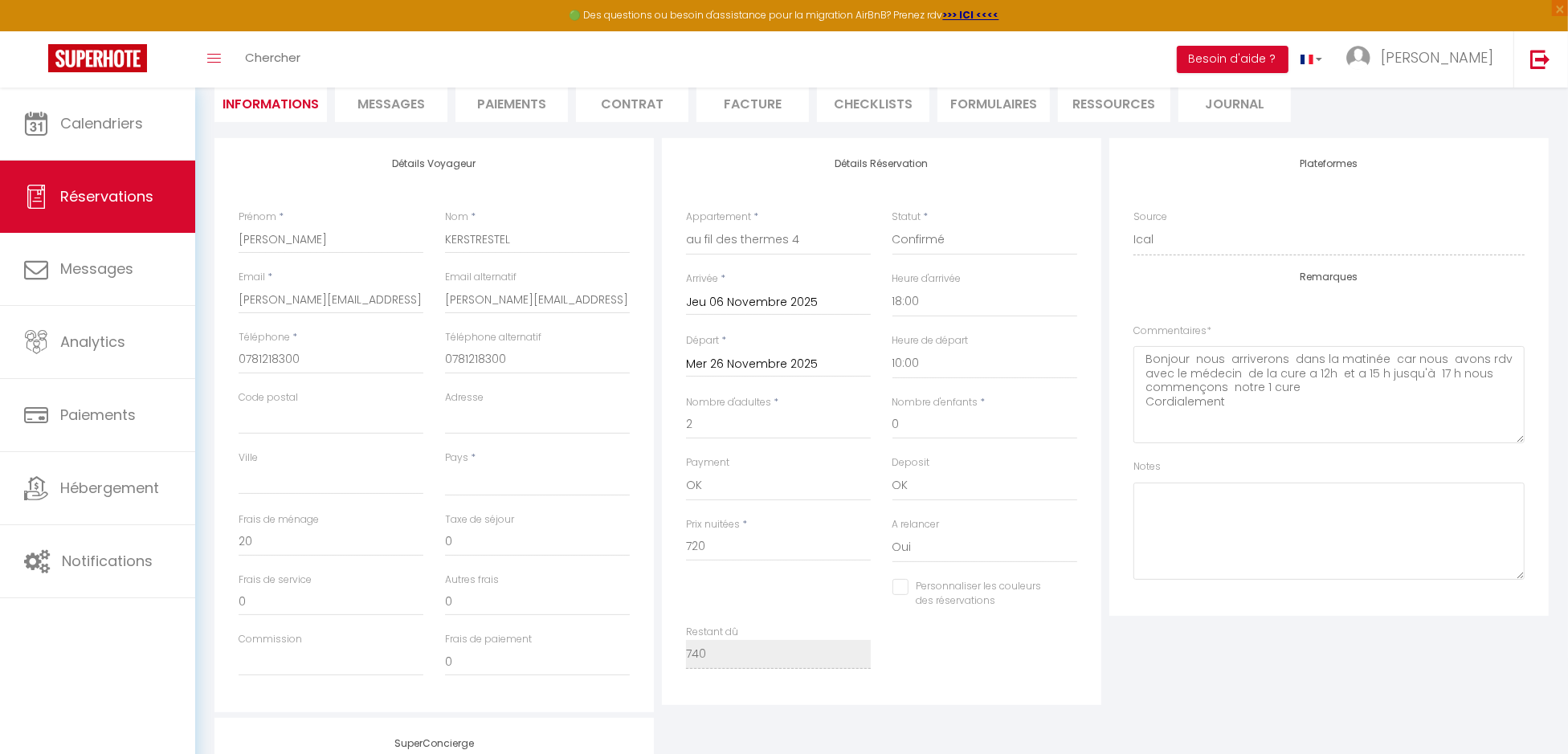
scroll to position [160, 0]
click at [510, 103] on li "Paiements" at bounding box center [511, 101] width 112 height 40
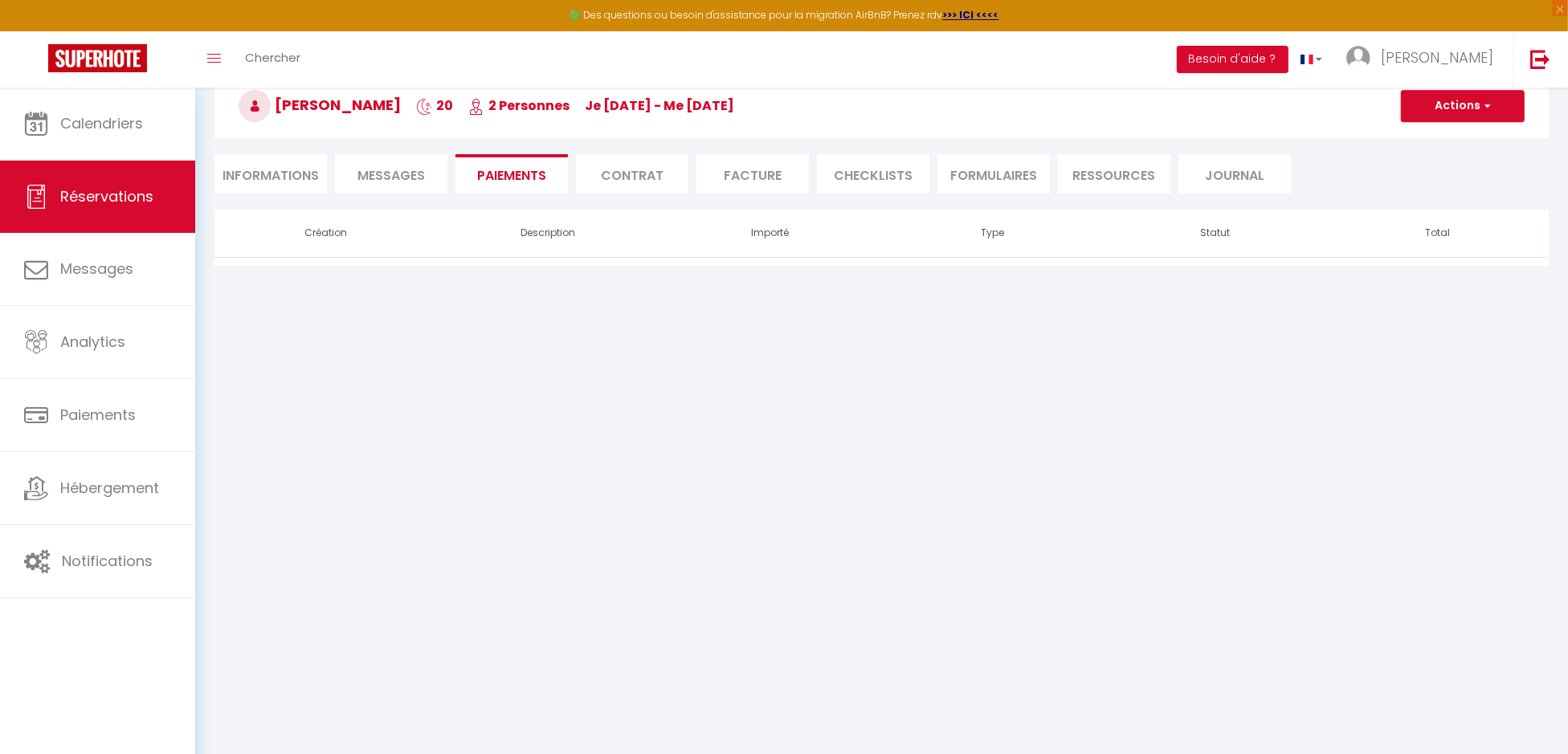
scroll to position [88, 0]
